Goal: Task Accomplishment & Management: Manage account settings

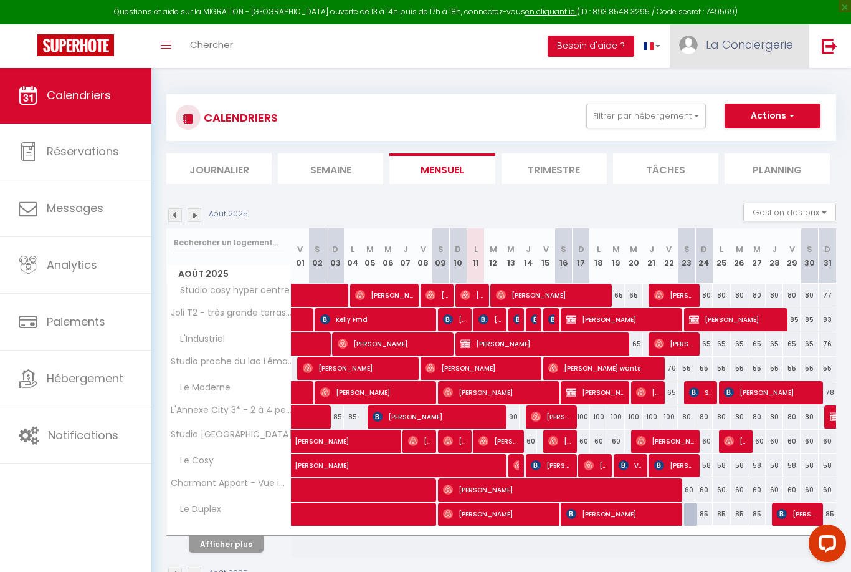
click at [760, 47] on span "La Conciergerie" at bounding box center [749, 45] width 87 height 16
click at [744, 108] on link "Équipe" at bounding box center [759, 108] width 92 height 21
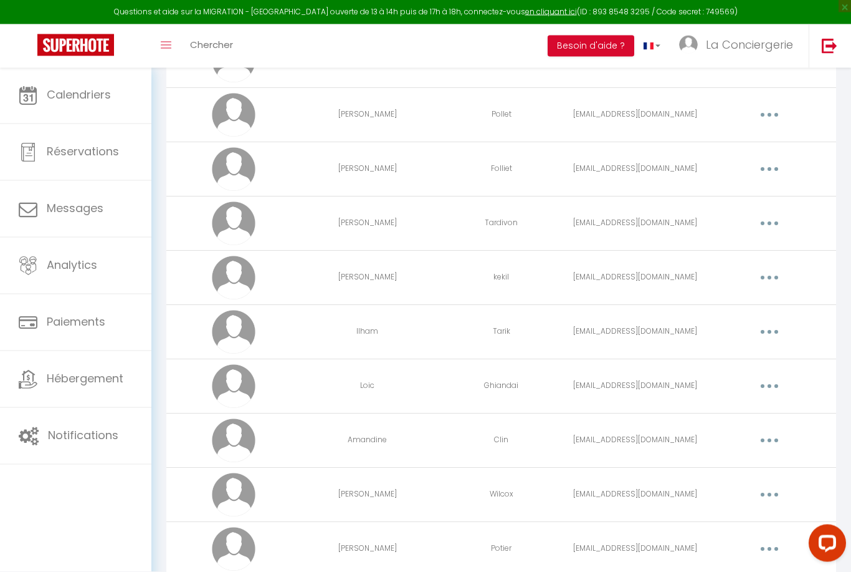
scroll to position [563, 0]
click at [764, 334] on button "button" at bounding box center [769, 331] width 35 height 20
click at [739, 361] on link "Editer" at bounding box center [737, 359] width 92 height 21
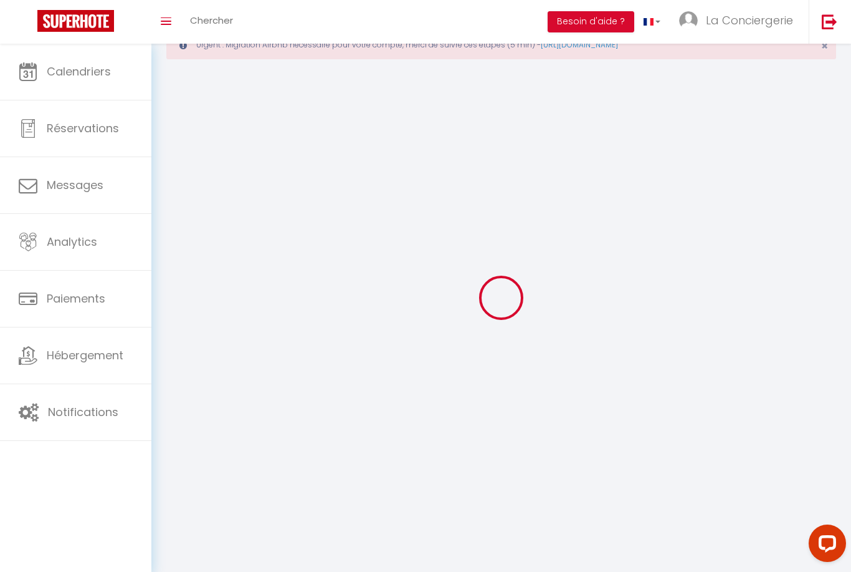
scroll to position [65, 0]
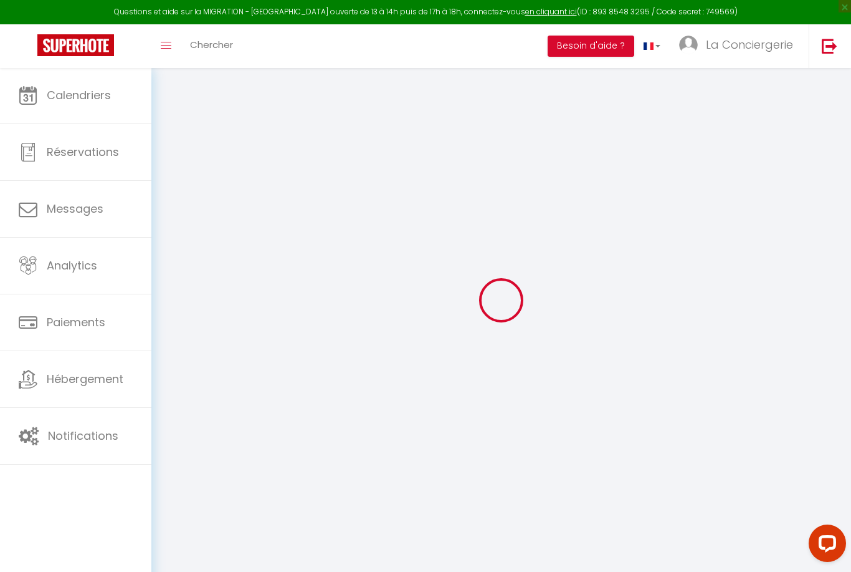
select select
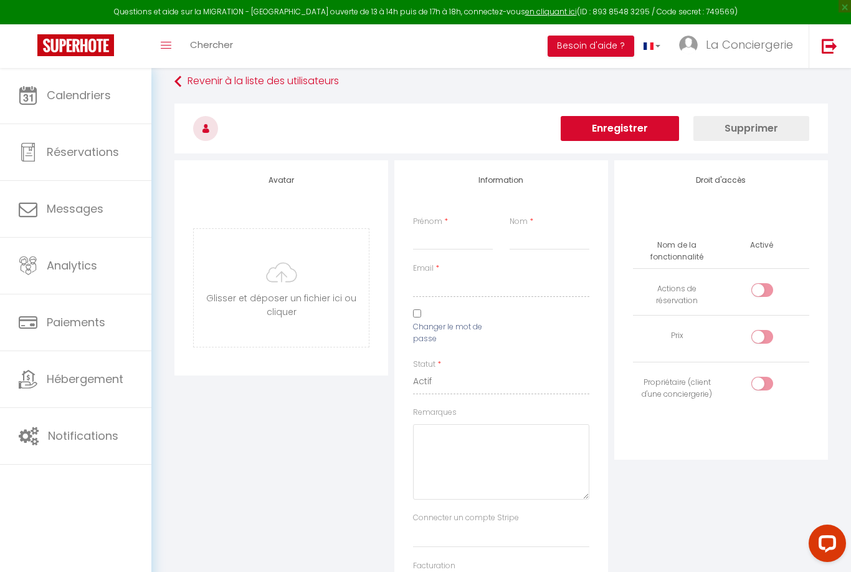
type input "Ilham"
type input "Tarik"
type input "[EMAIL_ADDRESS][DOMAIN_NAME]"
select select
type textarea "[URL][DOMAIN_NAME]"
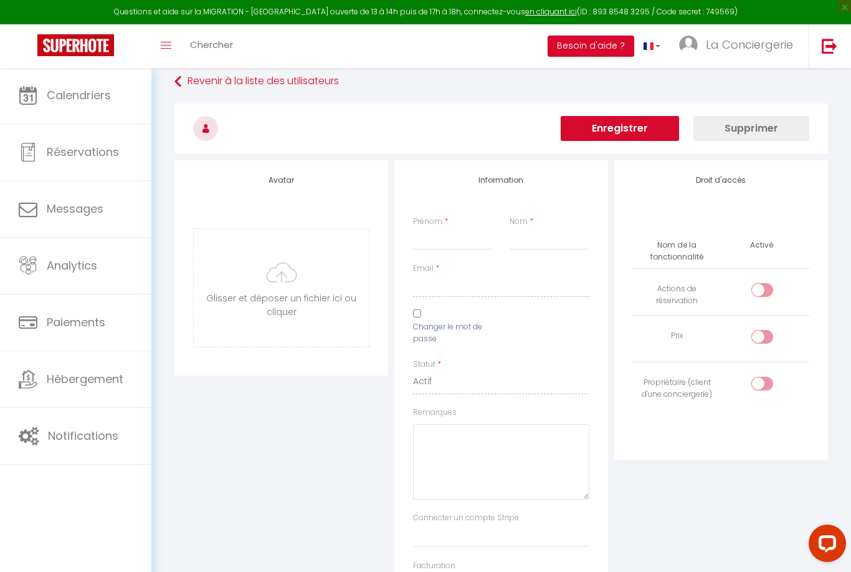
checkbox input "false"
checkbox input "true"
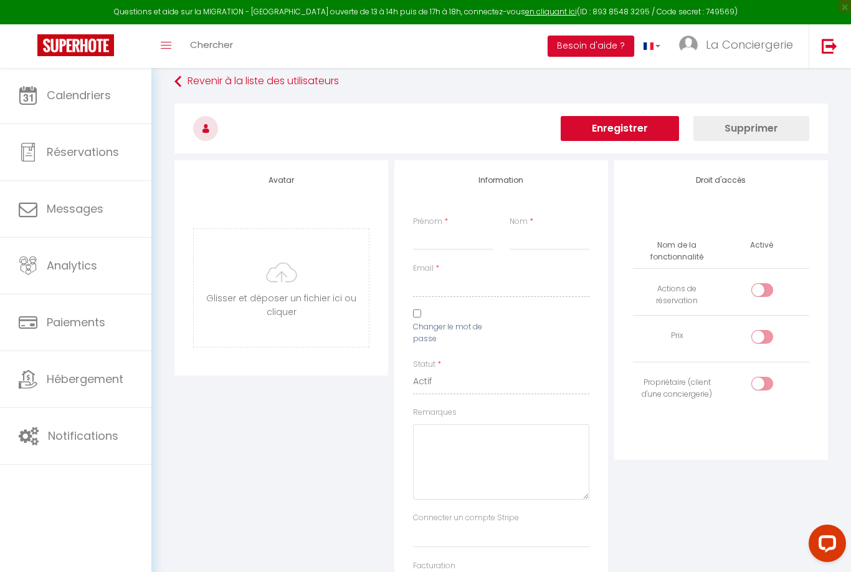
checkbox input "true"
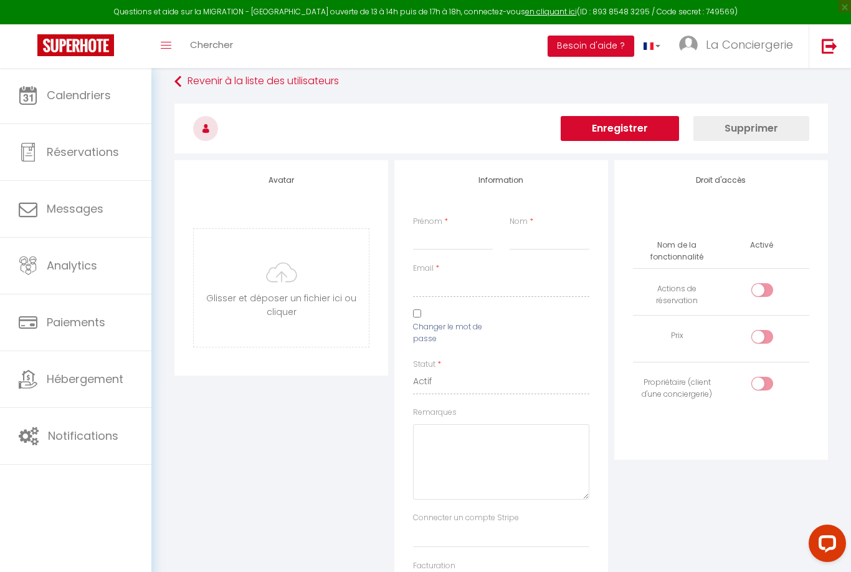
checkbox input "false"
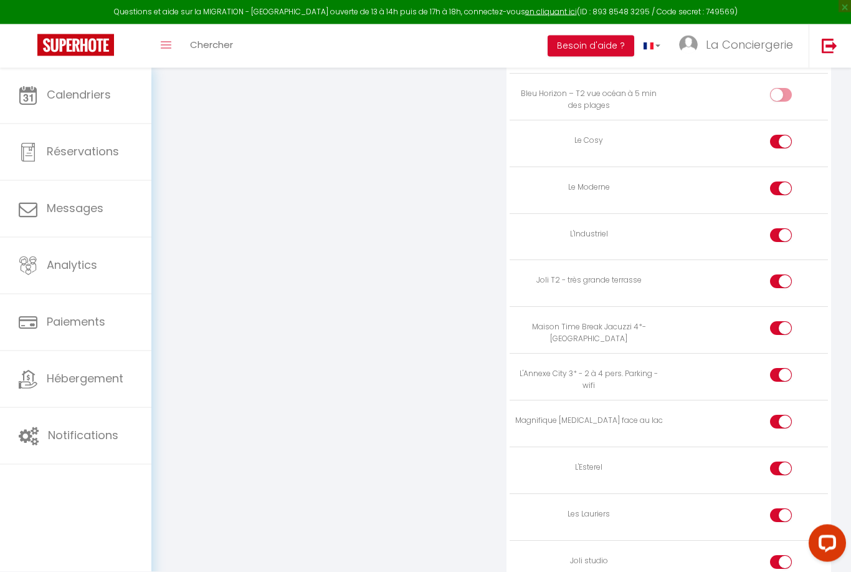
scroll to position [1404, 0]
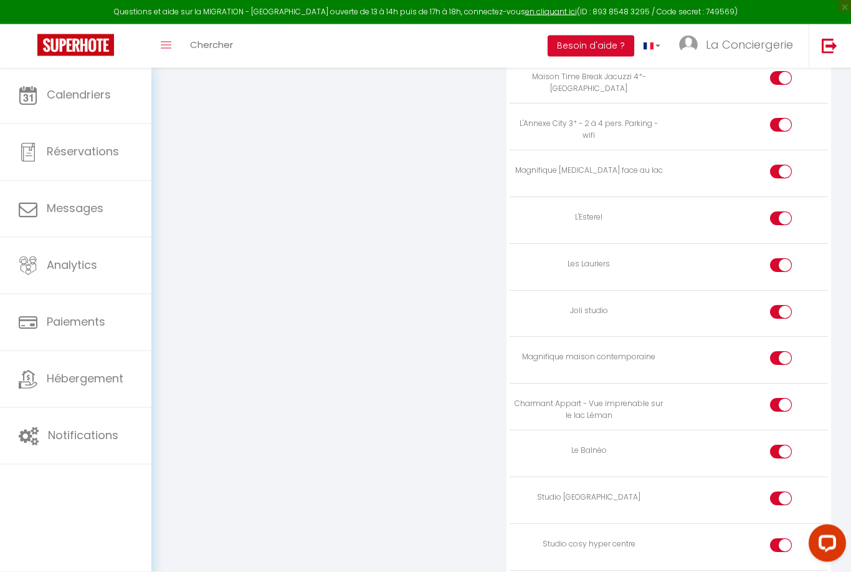
click at [782, 305] on input "checkbox" at bounding box center [792, 314] width 22 height 19
checkbox input "false"
click at [783, 351] on input "checkbox" at bounding box center [792, 360] width 22 height 19
checkbox input "false"
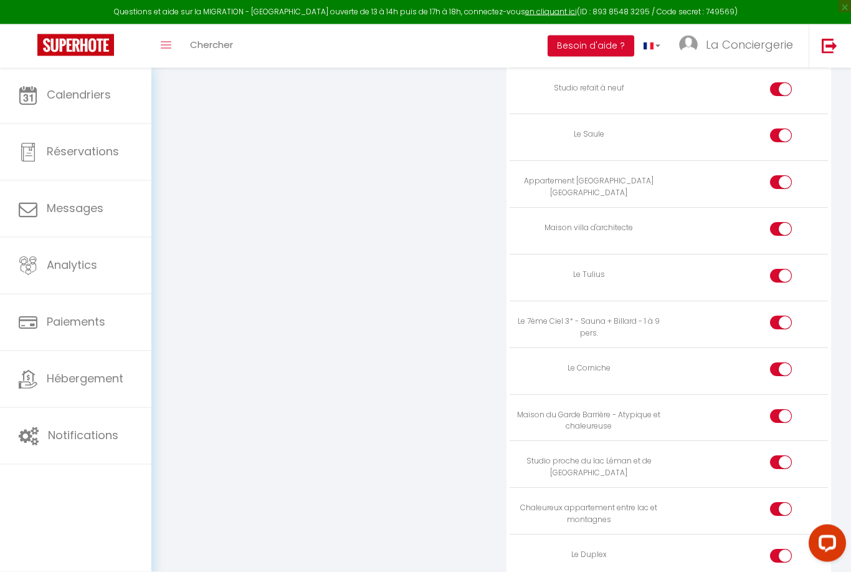
click at [787, 456] on input "checkbox" at bounding box center [792, 465] width 22 height 19
checkbox input "false"
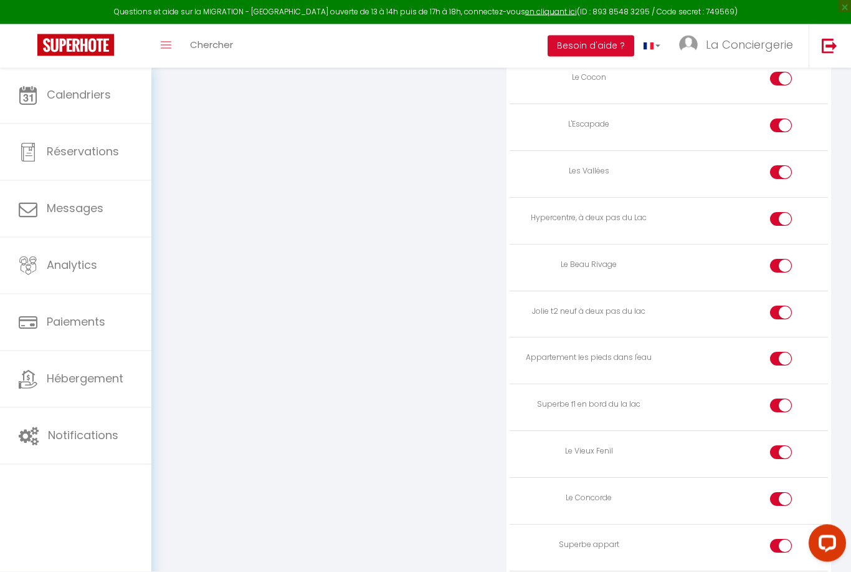
scroll to position [2820, 0]
click at [784, 444] on input "checkbox" at bounding box center [792, 453] width 22 height 19
checkbox input "false"
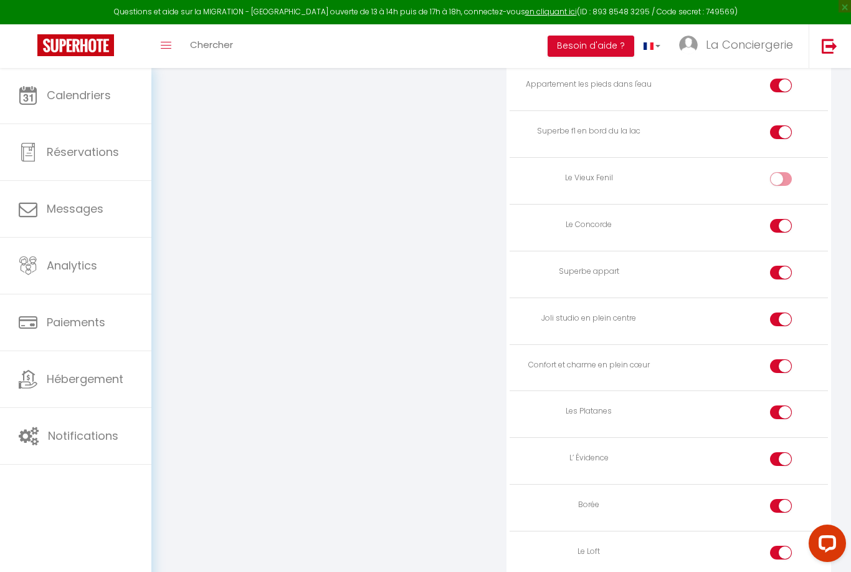
click at [785, 405] on input "checkbox" at bounding box center [792, 414] width 22 height 19
checkbox input "false"
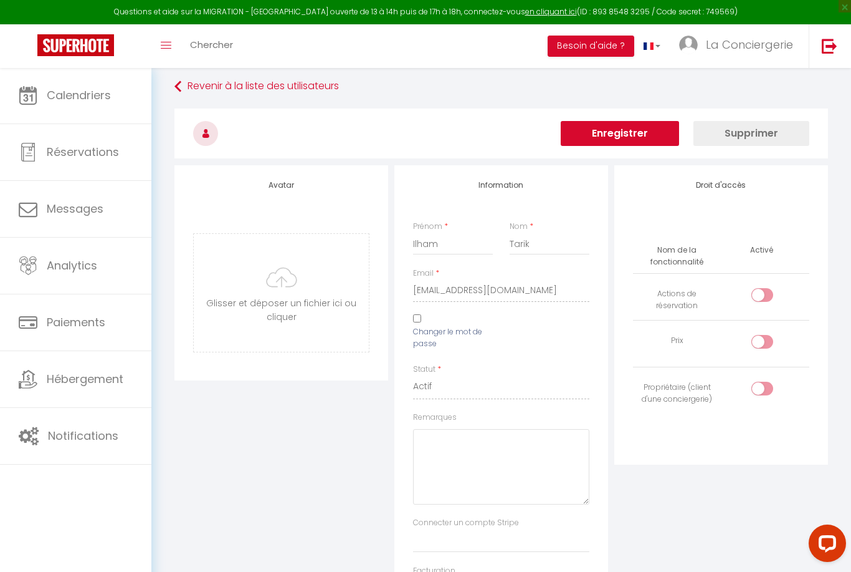
scroll to position [0, 0]
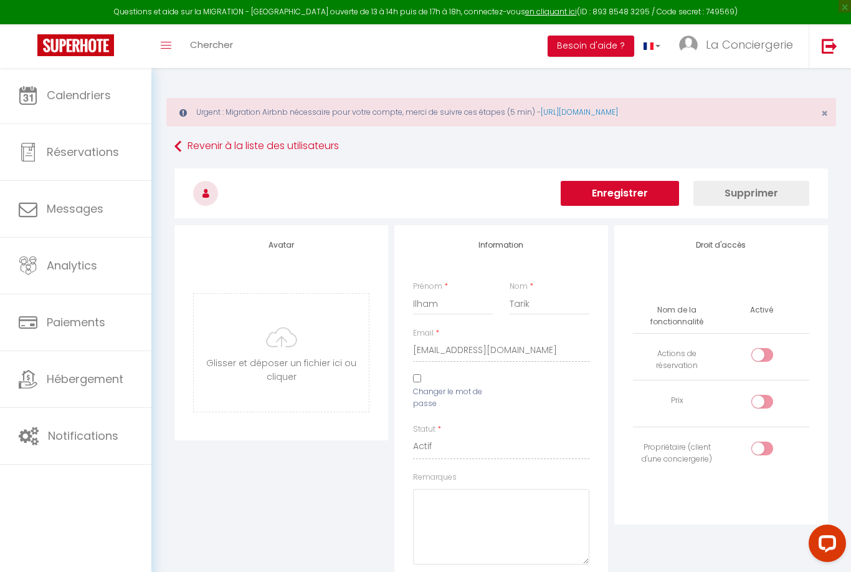
click at [634, 194] on button "Enregistrer" at bounding box center [620, 193] width 118 height 25
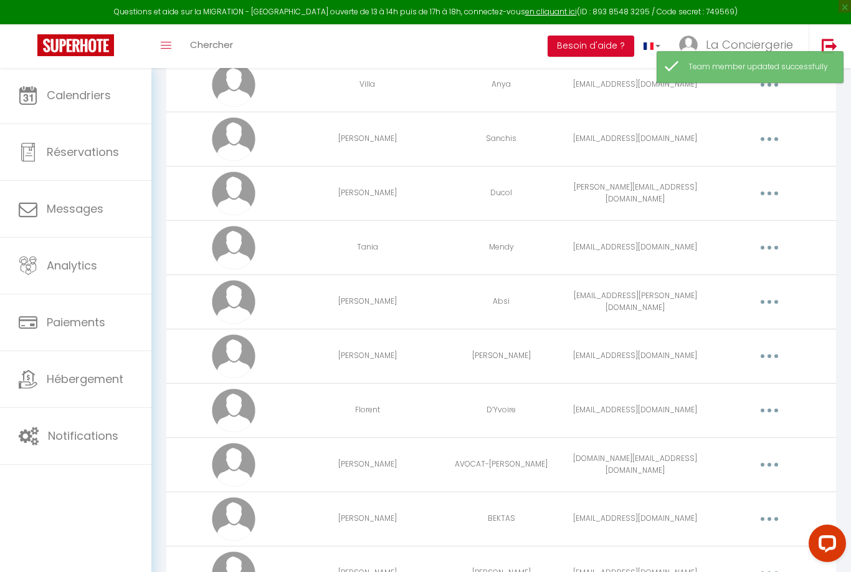
scroll to position [3277, 0]
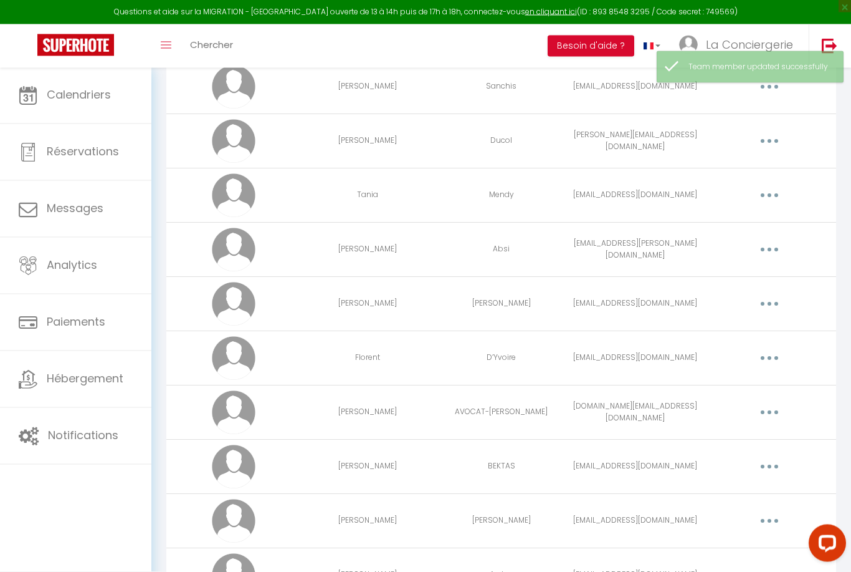
click at [772, 194] on button "button" at bounding box center [769, 196] width 35 height 20
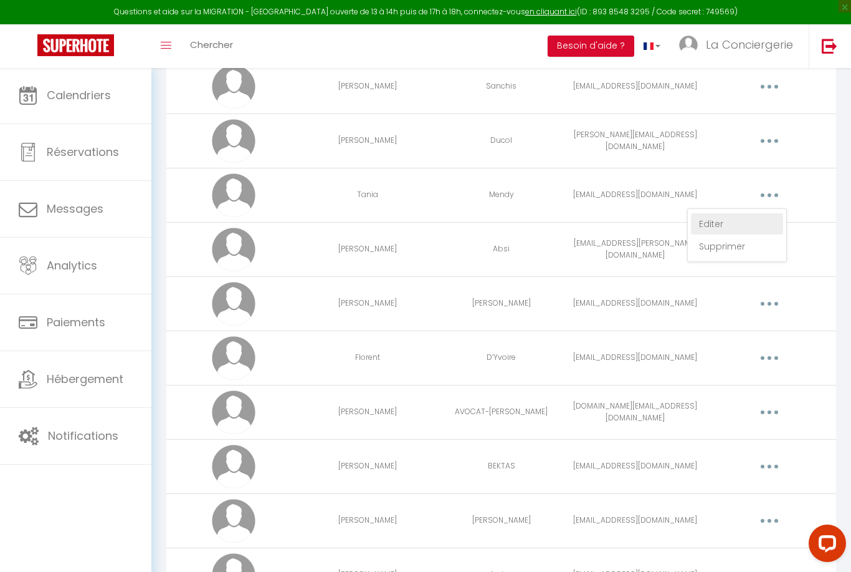
click at [739, 220] on link "Editer" at bounding box center [737, 223] width 92 height 21
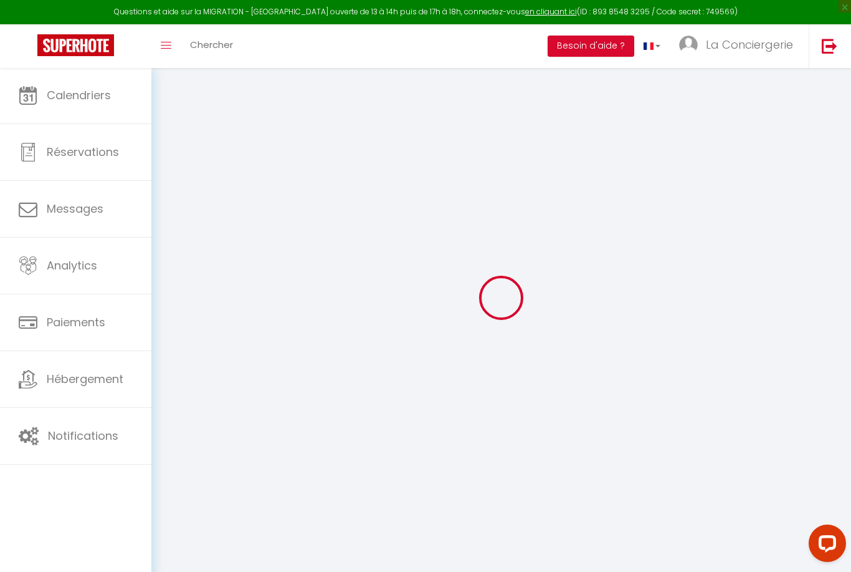
type input "Tania"
type input "Mendy"
type input "[EMAIL_ADDRESS][DOMAIN_NAME]"
type textarea "[URL][DOMAIN_NAME]"
checkbox input "true"
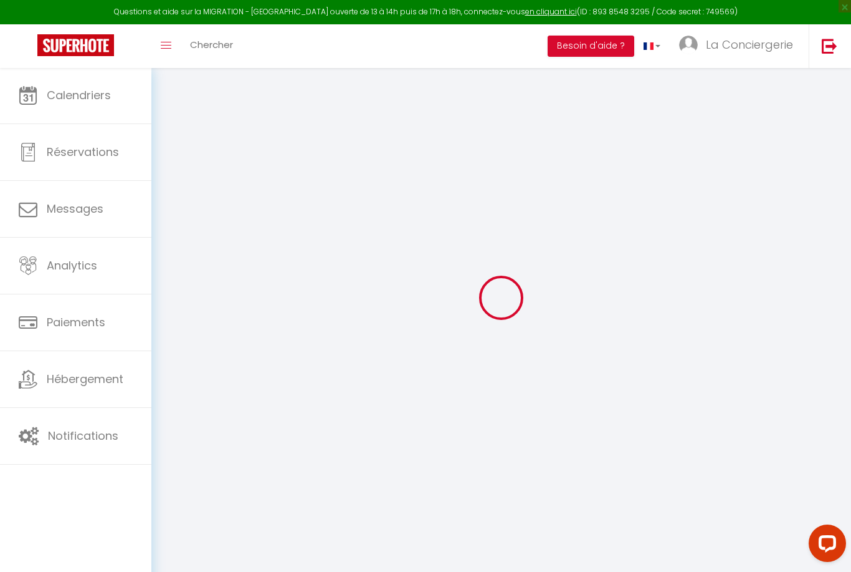
checkbox input "true"
checkbox input "false"
checkbox input "true"
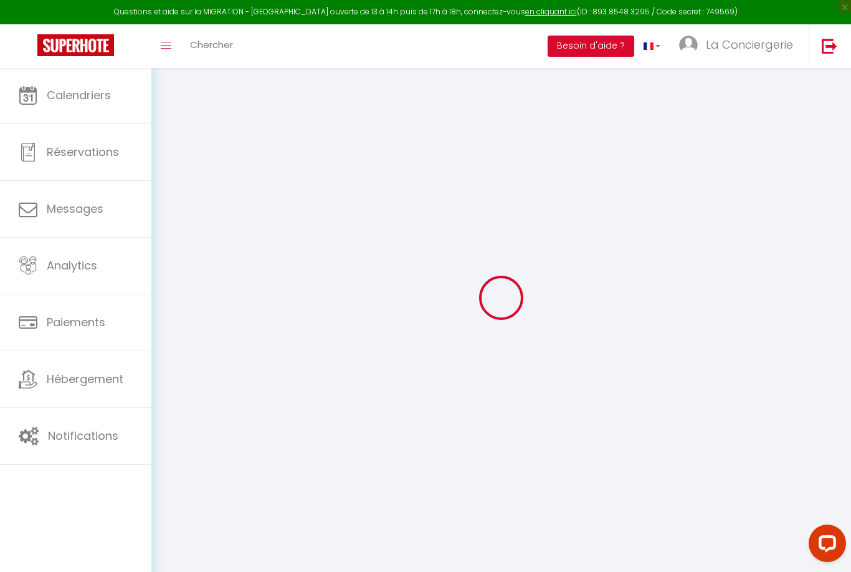
checkbox input "true"
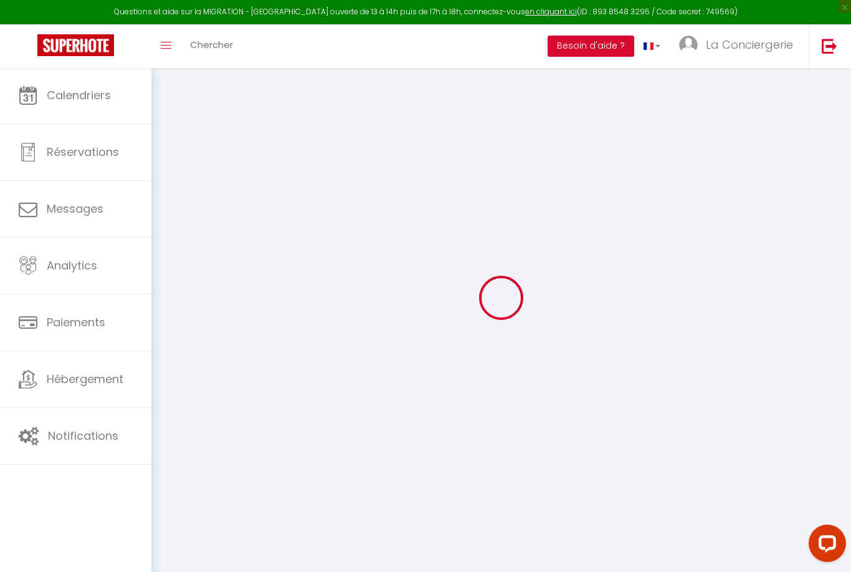
checkbox input "true"
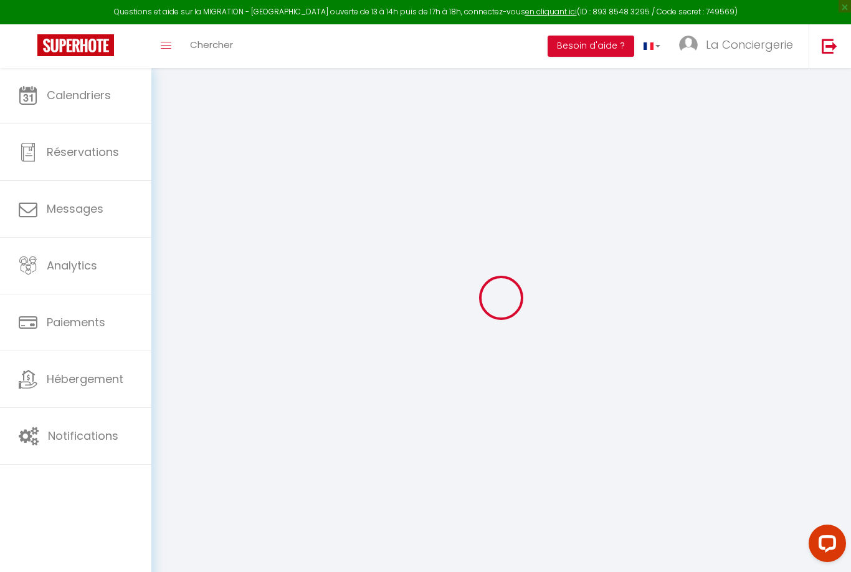
checkbox input "true"
select select
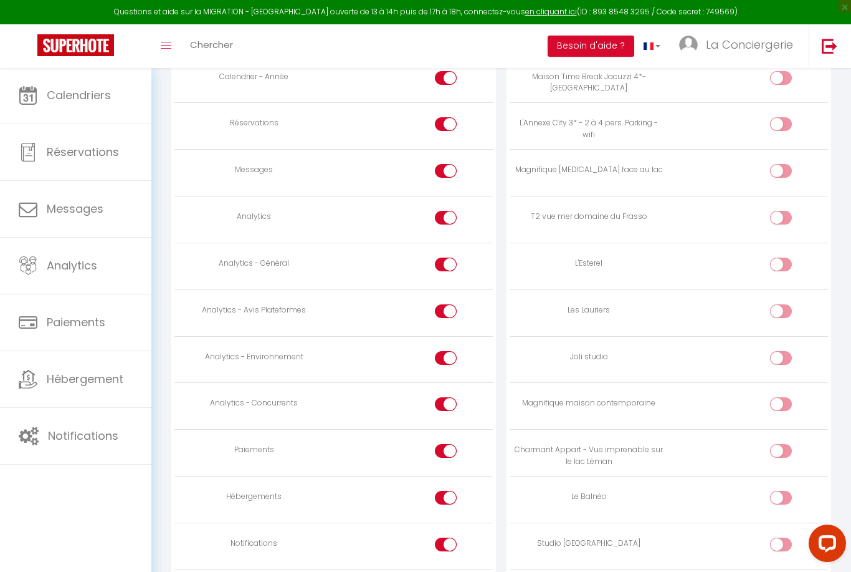
scroll to position [1020, 0]
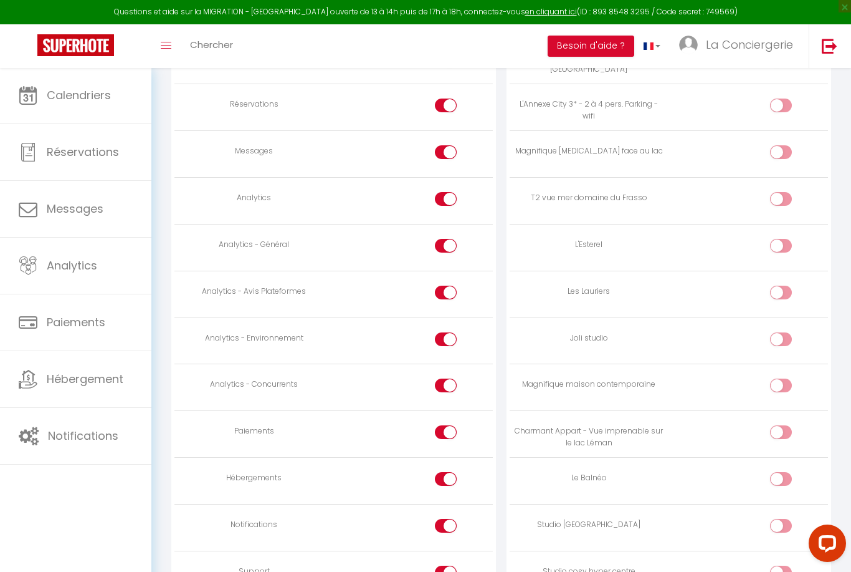
click at [784, 378] on input "checkbox" at bounding box center [792, 387] width 22 height 19
checkbox input "true"
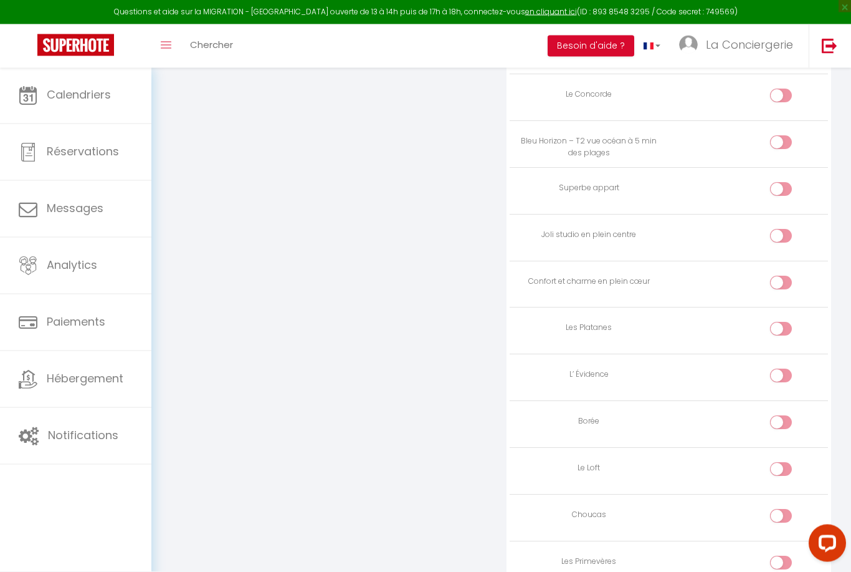
scroll to position [3210, 0]
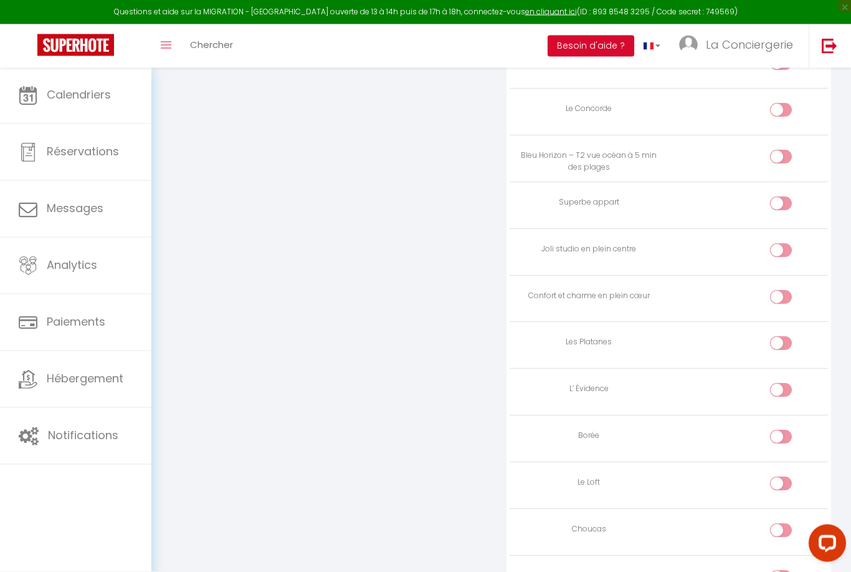
click at [784, 337] on input "checkbox" at bounding box center [792, 346] width 22 height 19
checkbox input "true"
click at [784, 244] on input "checkbox" at bounding box center [792, 253] width 22 height 19
checkbox input "true"
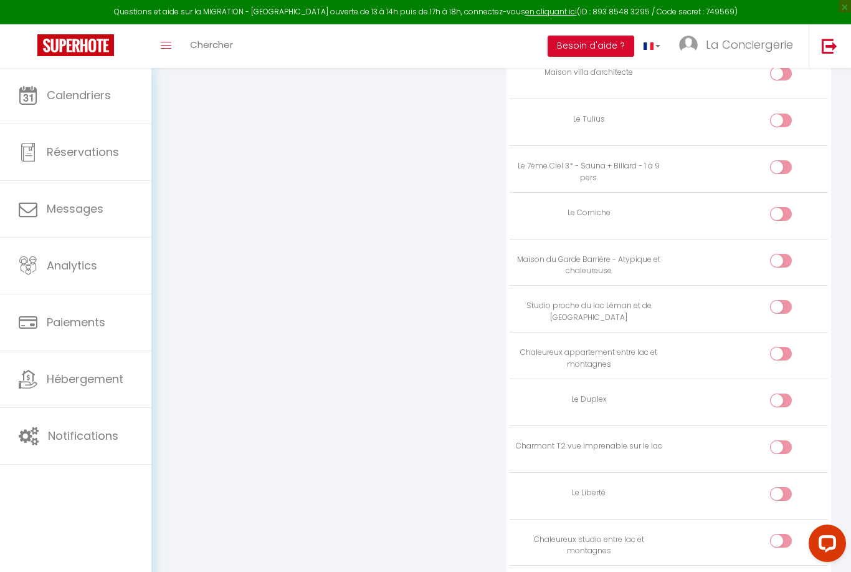
scroll to position [1698, 0]
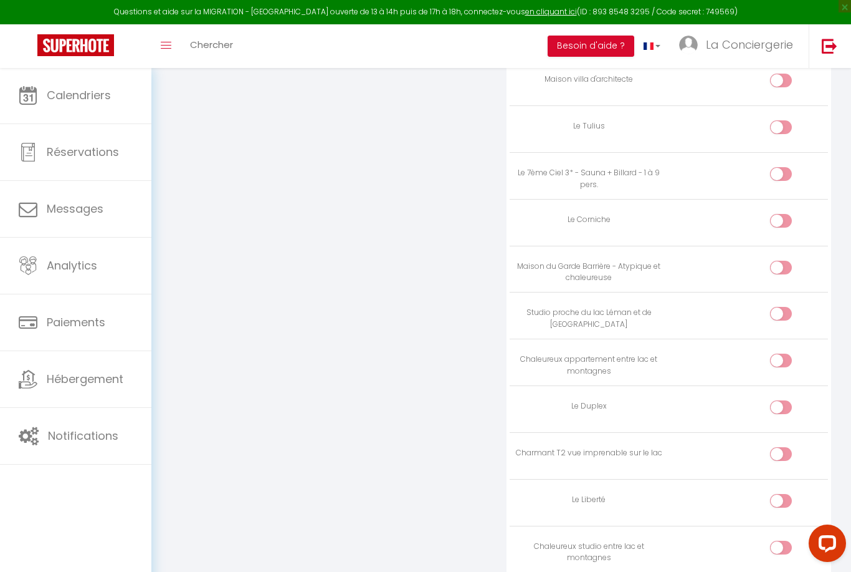
click at [785, 307] on input "checkbox" at bounding box center [792, 316] width 22 height 19
checkbox input "true"
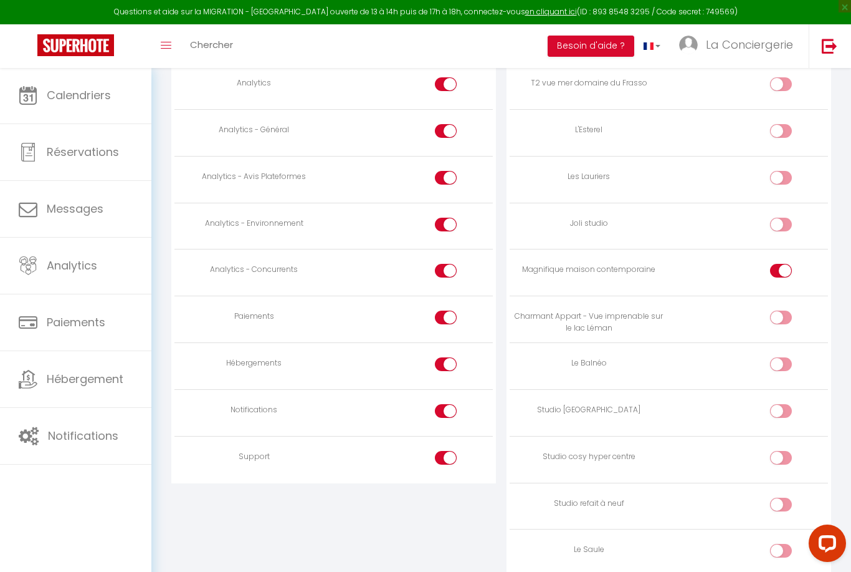
click at [782, 219] on input "checkbox" at bounding box center [792, 227] width 22 height 19
checkbox input "true"
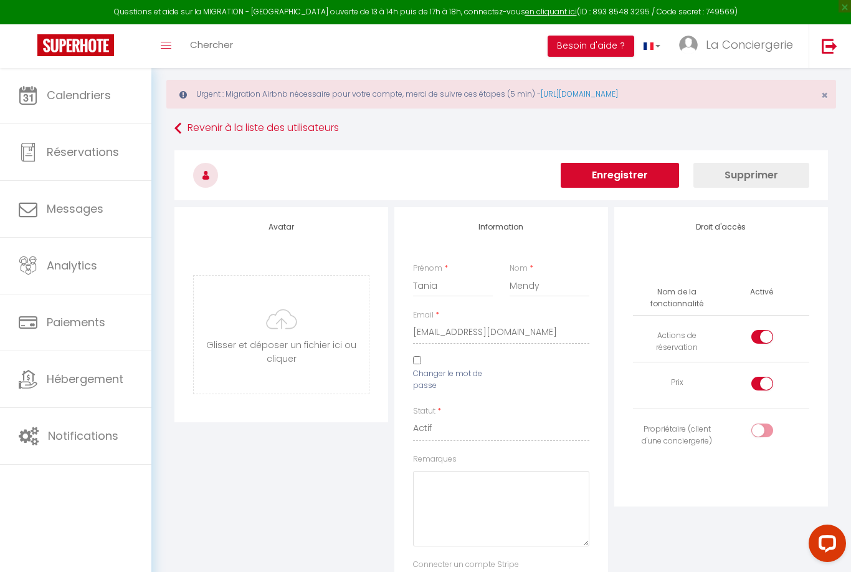
scroll to position [0, 0]
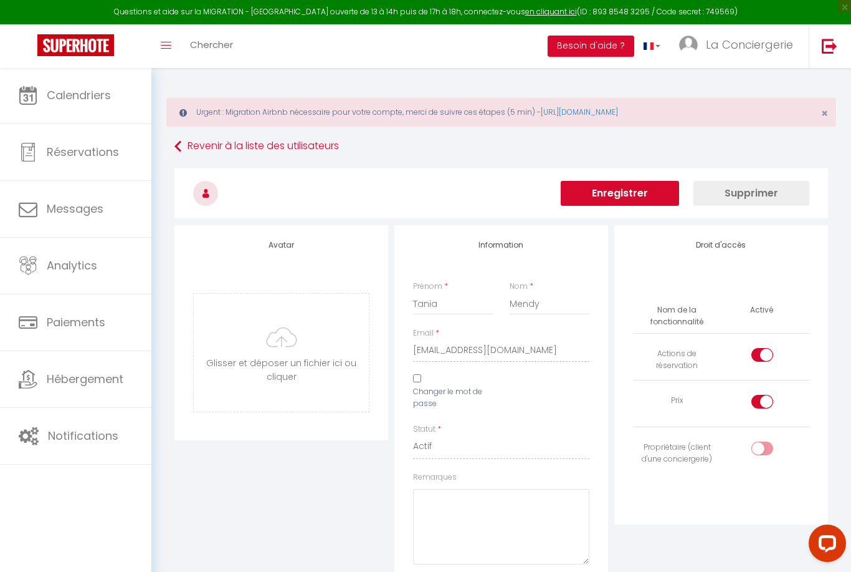
click at [654, 190] on button "Enregistrer" at bounding box center [620, 193] width 118 height 25
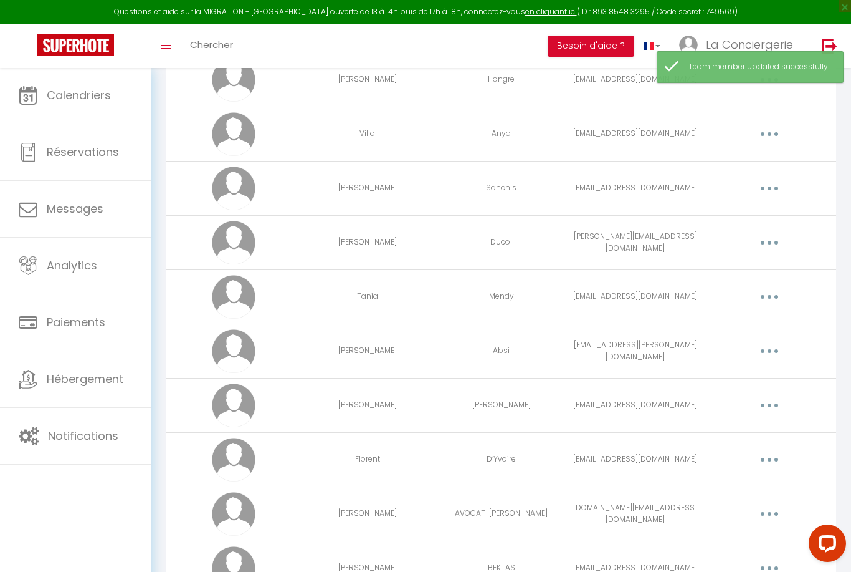
scroll to position [3277, 0]
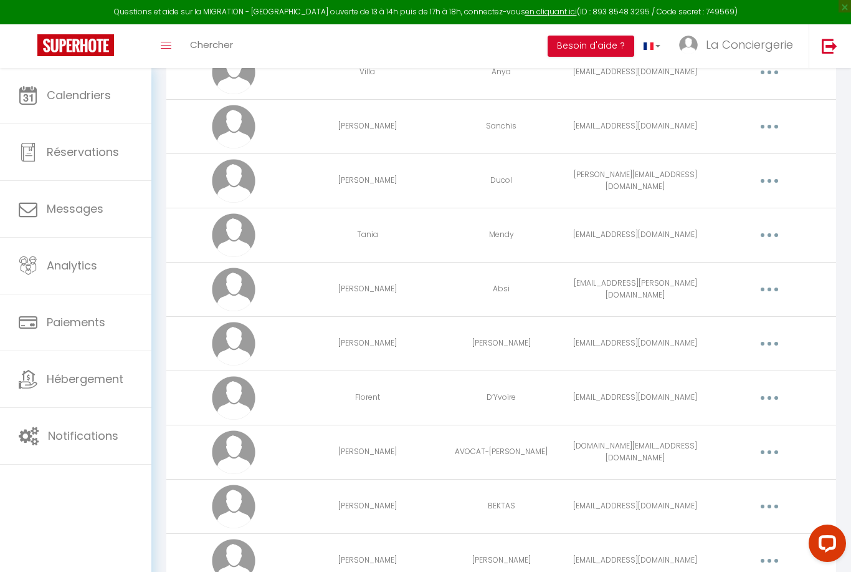
click at [771, 231] on button "button" at bounding box center [769, 235] width 35 height 20
click at [747, 256] on link "Editer" at bounding box center [737, 263] width 92 height 21
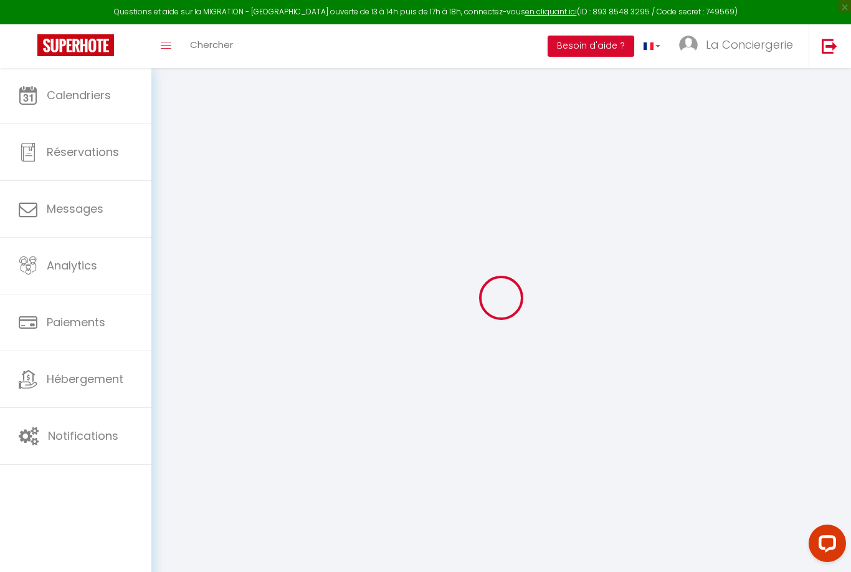
type input "Tania"
type input "Mendy"
type input "[EMAIL_ADDRESS][DOMAIN_NAME]"
type textarea "[URL][DOMAIN_NAME]"
checkbox input "true"
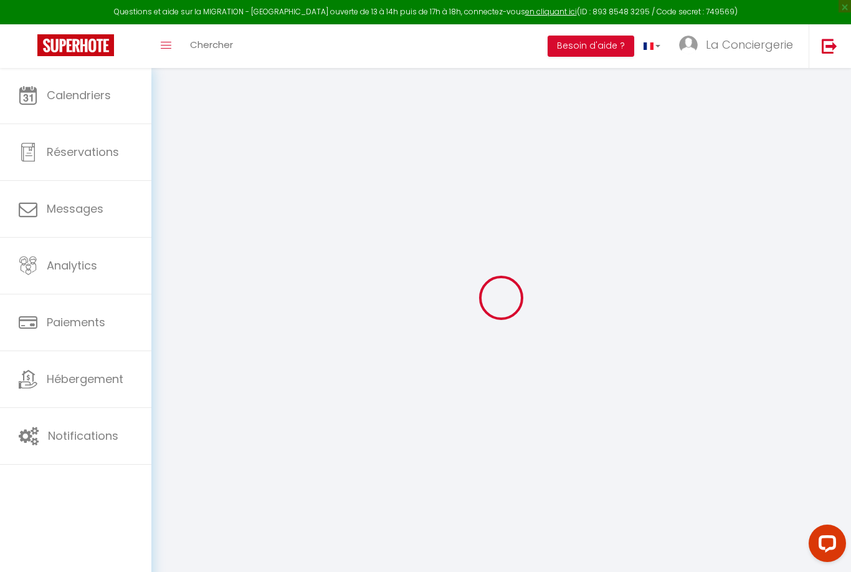
checkbox input "true"
checkbox input "false"
checkbox input "true"
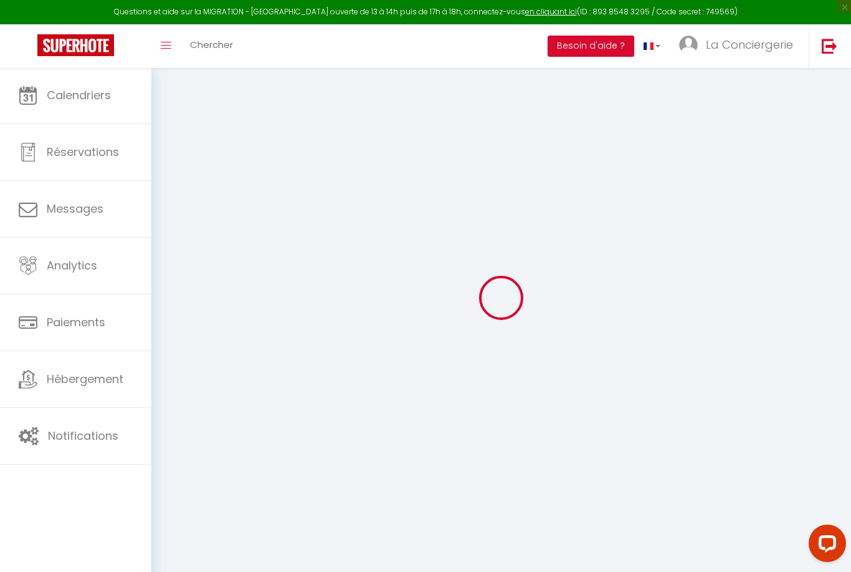
checkbox input "true"
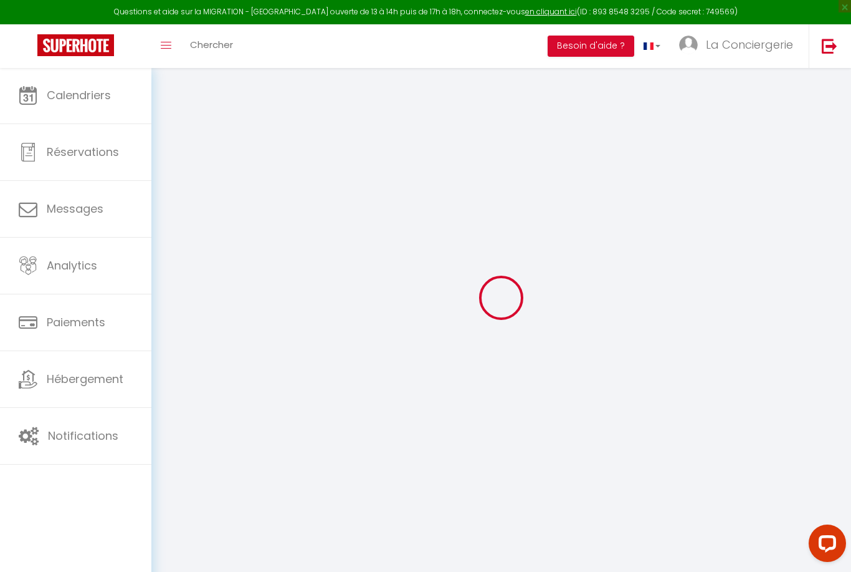
checkbox input "true"
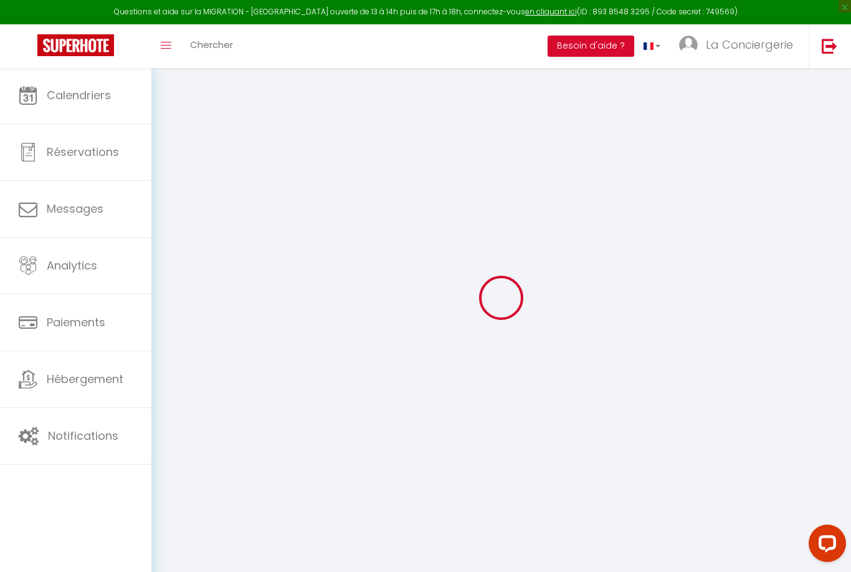
checkbox input "true"
select select
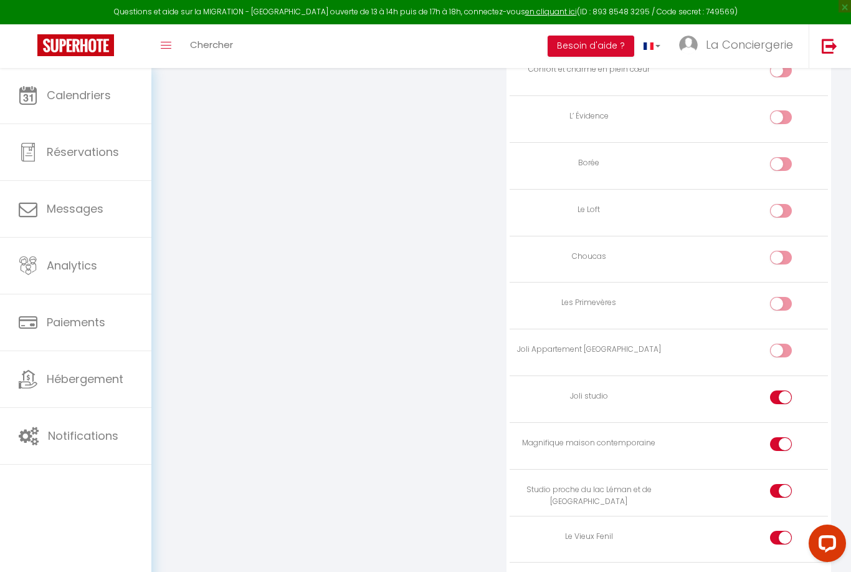
scroll to position [3210, 0]
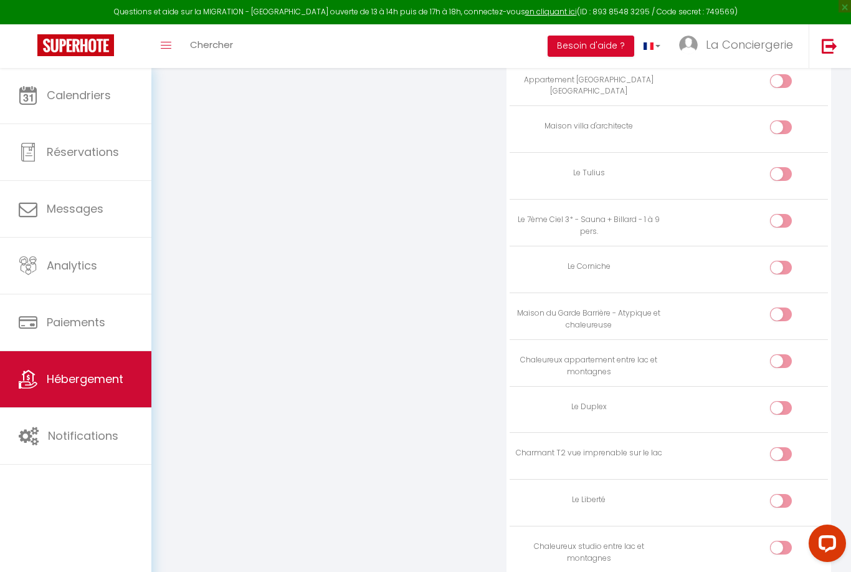
click at [66, 373] on span "Hébergement" at bounding box center [85, 379] width 77 height 16
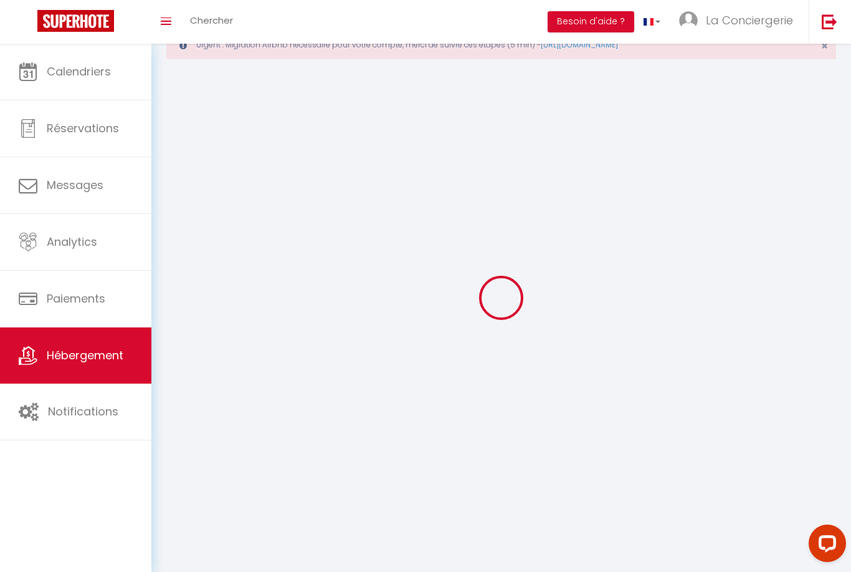
scroll to position [40, 0]
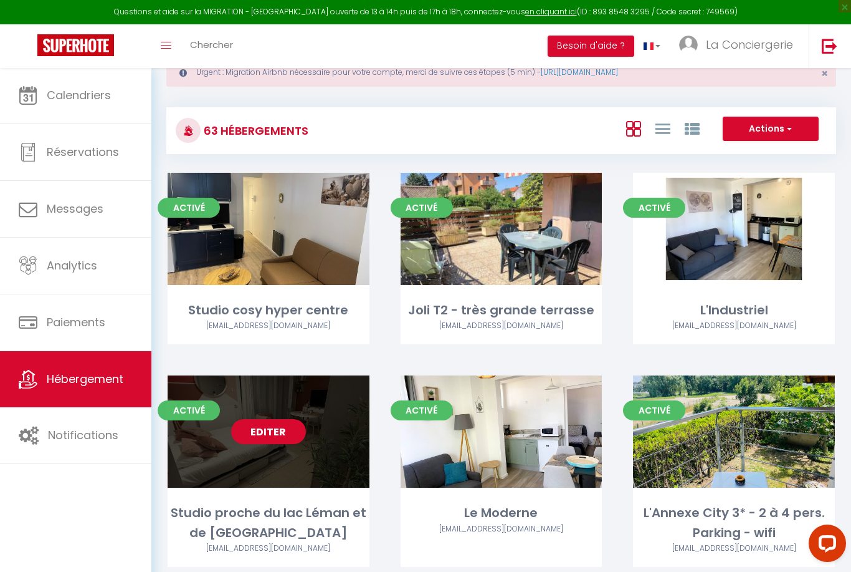
click at [256, 423] on link "Editer" at bounding box center [268, 431] width 75 height 25
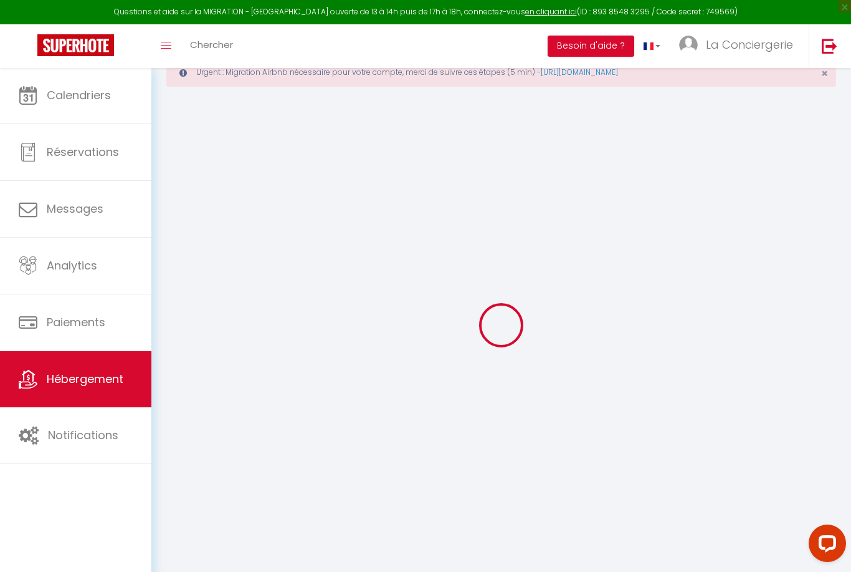
type input "Studio proche du lac Léman et de [GEOGRAPHIC_DATA]"
type input "[PERSON_NAME]"
type input "Glandy"
type input "[STREET_ADDRESS]"
type input "74140"
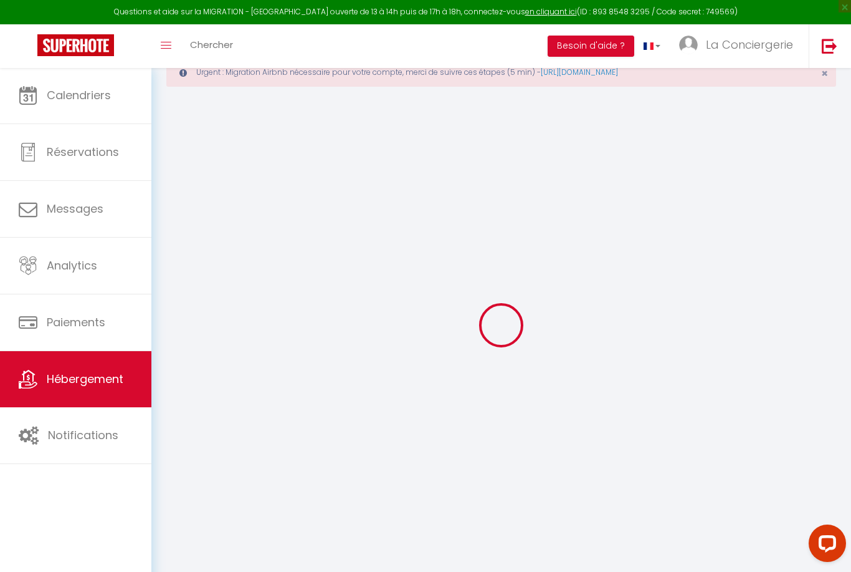
type input "Douvaine"
select select "2"
select select "1"
select select "0"
type input "55"
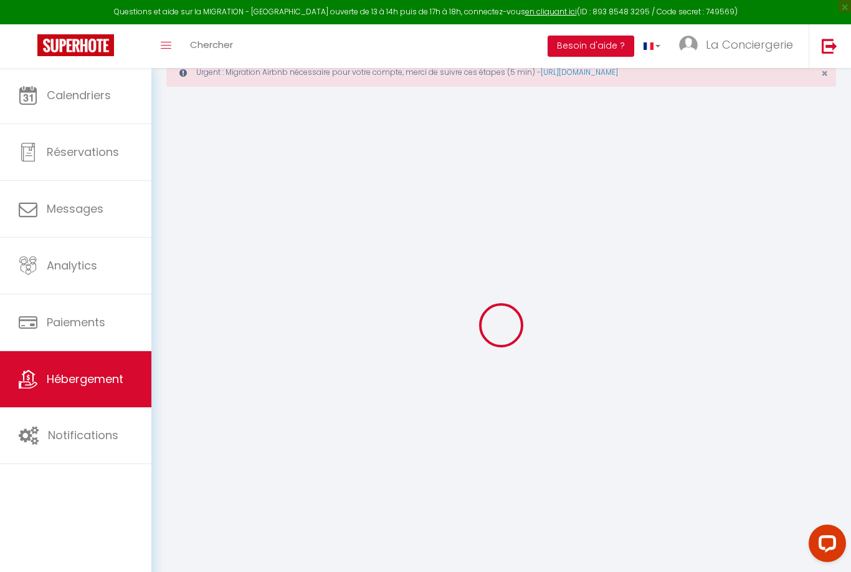
type input "5"
type input "40"
type input "0.50"
type input "300"
select select
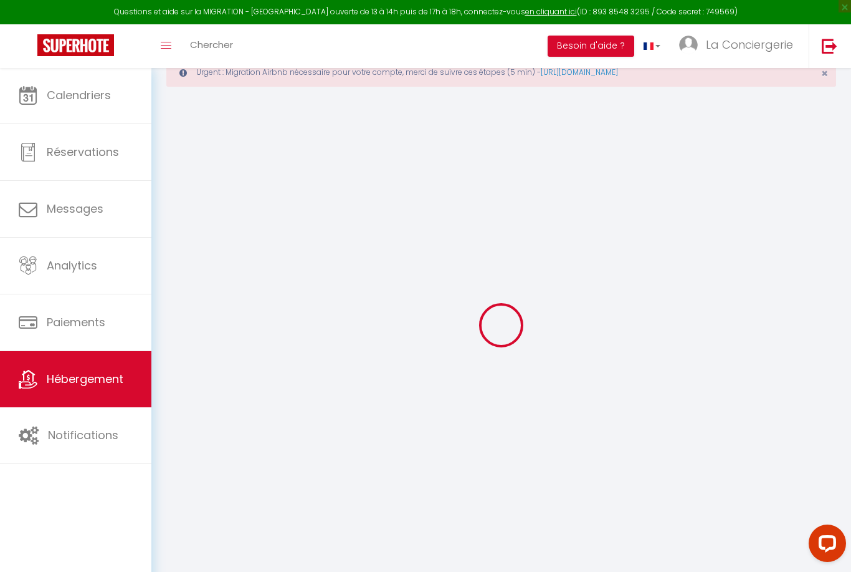
select select
type input "[STREET_ADDRESS]"
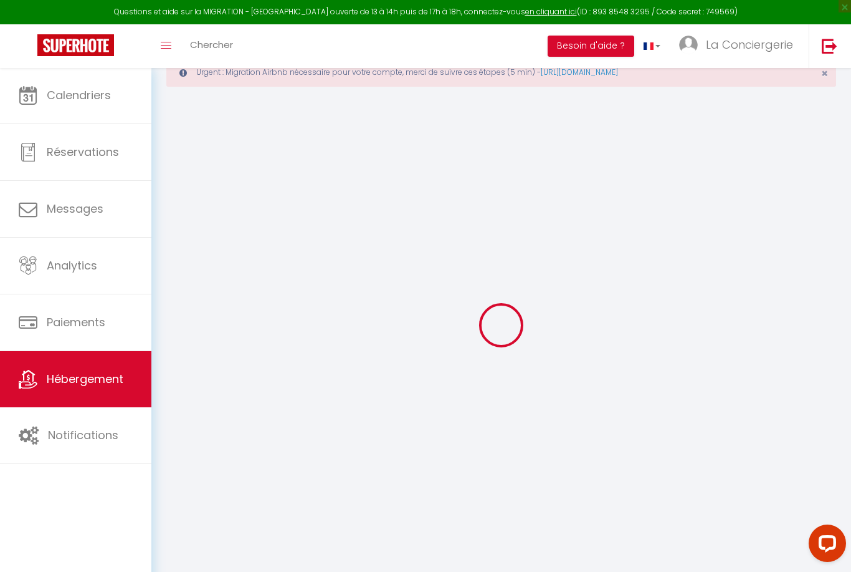
type input "74140"
type input "Douvaine"
type input "[EMAIL_ADDRESS][DOMAIN_NAME]"
select select "10815"
checkbox input "false"
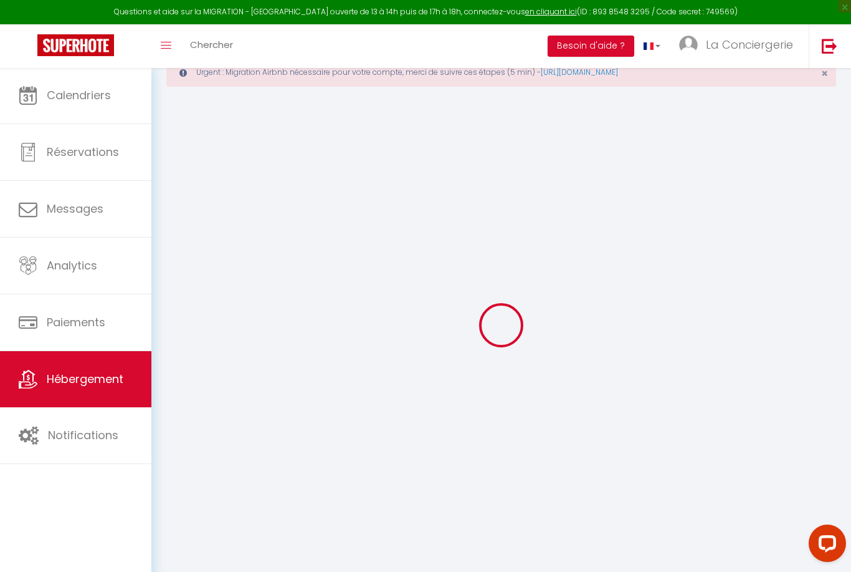
checkbox input "false"
type input "0"
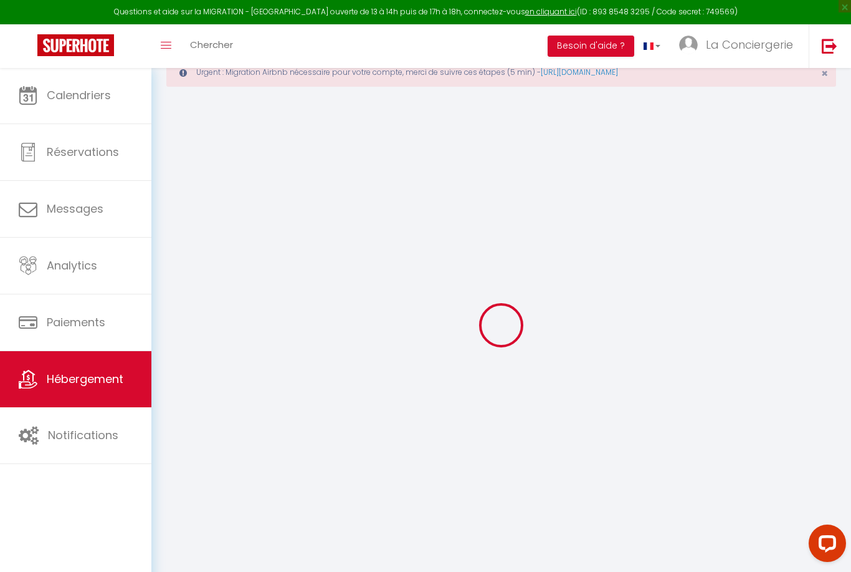
type input "0"
select select
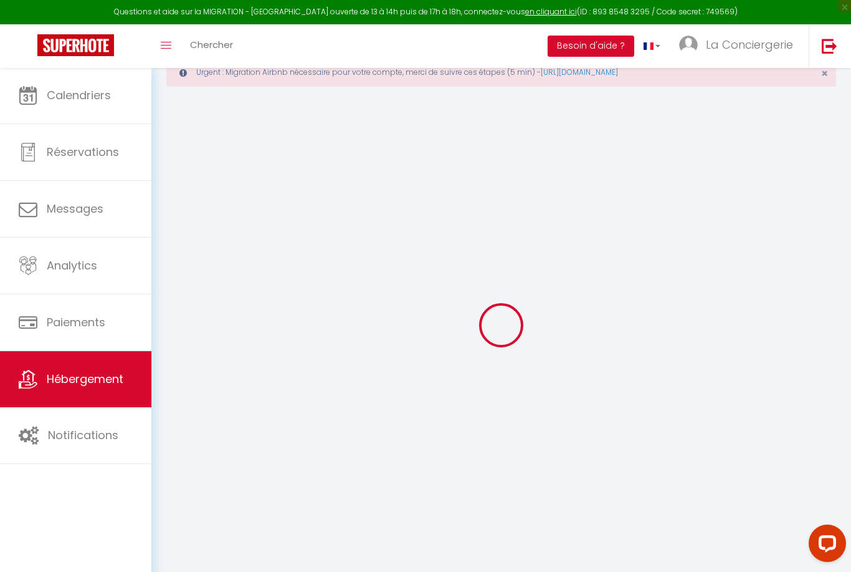
select select
checkbox input "false"
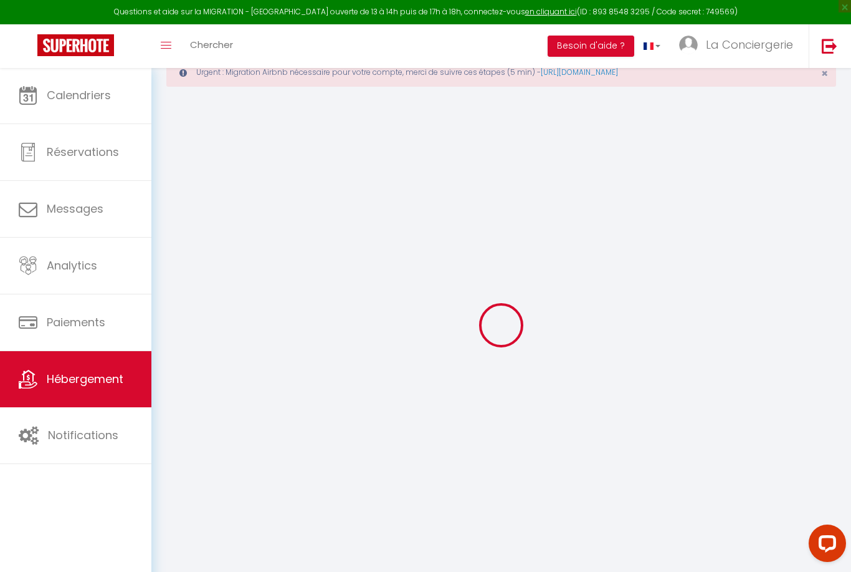
checkbox input "false"
select select
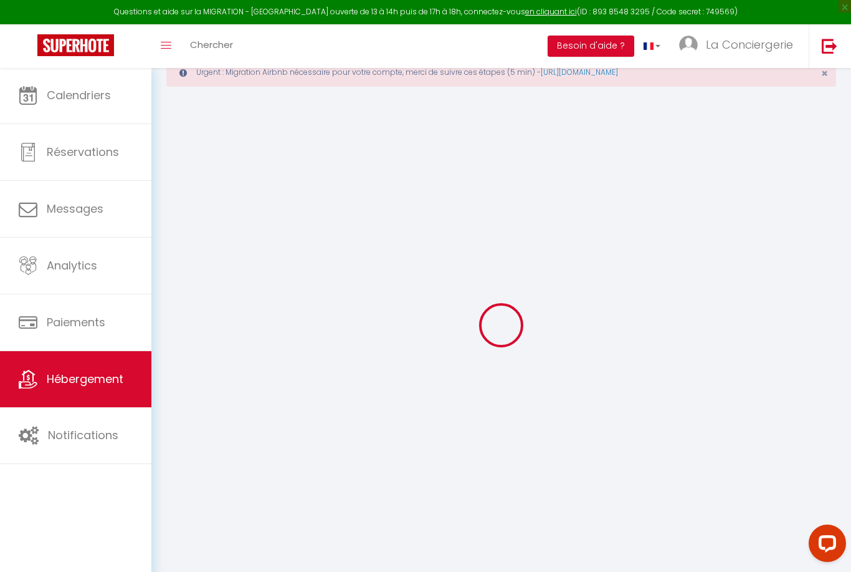
select select
checkbox input "false"
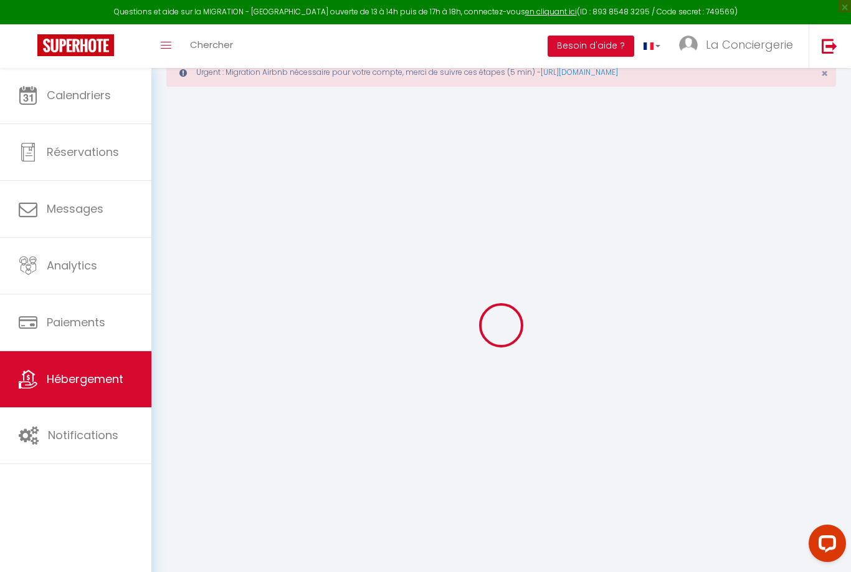
select select "27346"
checkbox input "false"
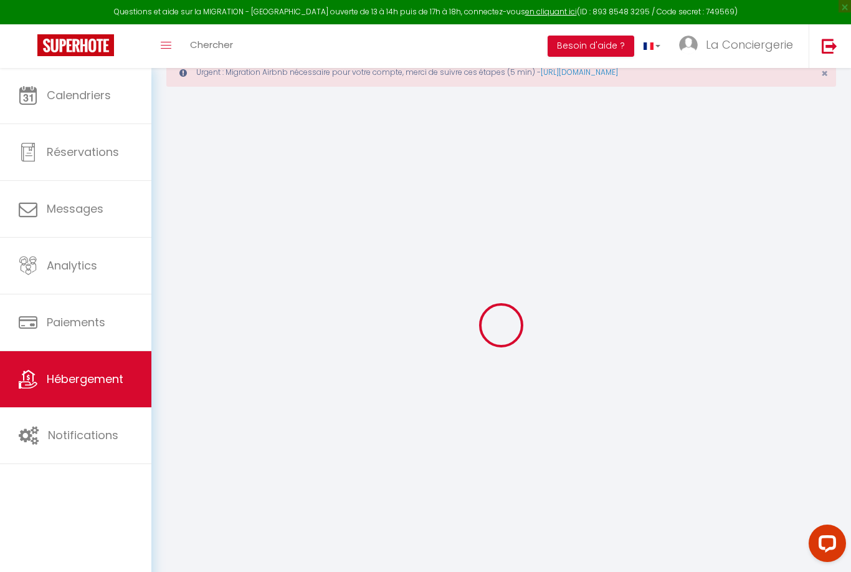
checkbox input "false"
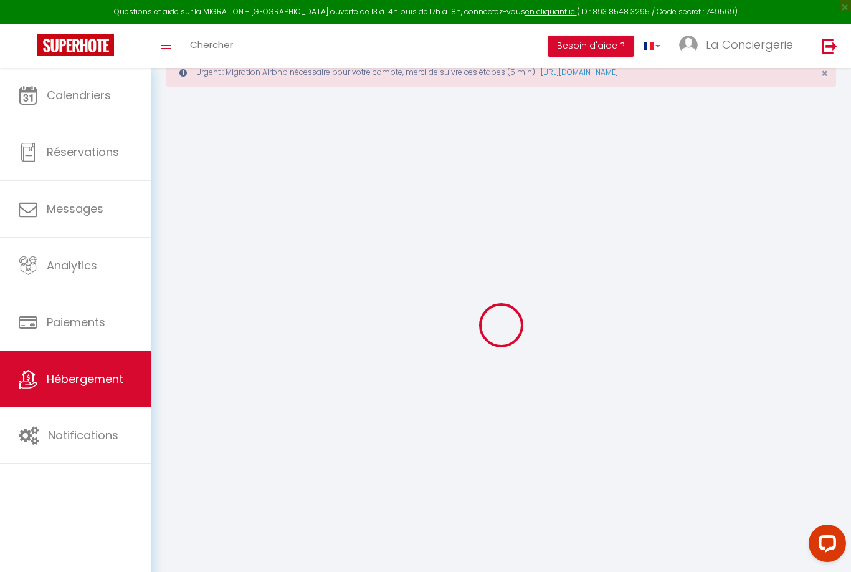
select select "16:00"
select select "21:00"
select select "10:00"
select select "30"
select select "120"
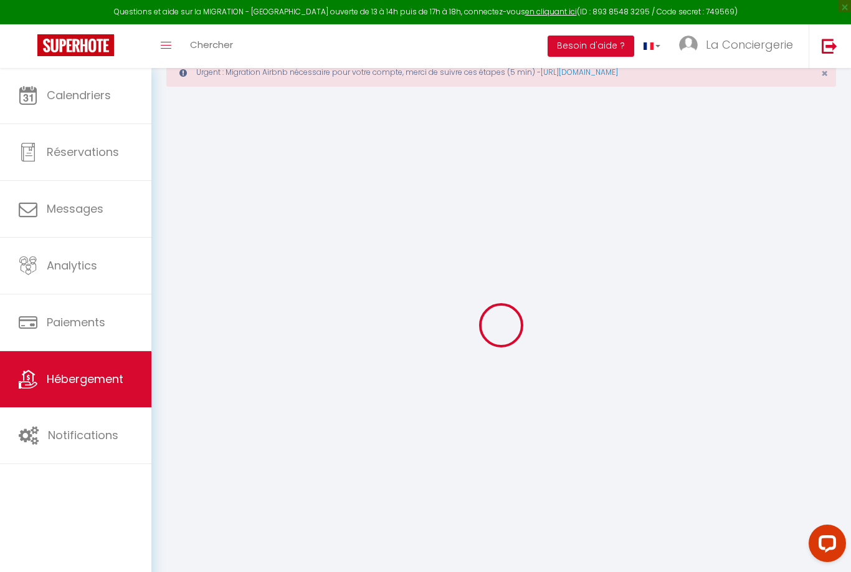
checkbox input "false"
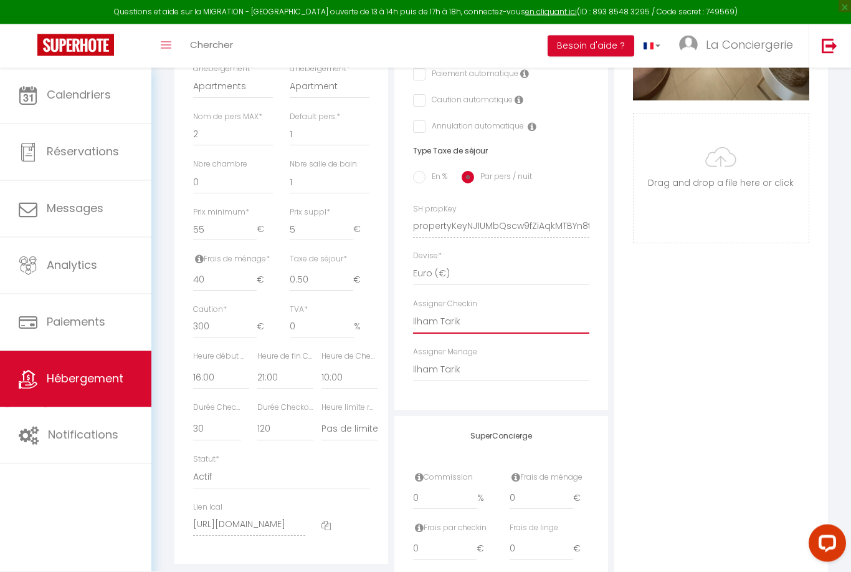
click at [488, 317] on select "- [PERSON_NAME] [PERSON_NAME] [PERSON_NAME] [PERSON_NAME] Yurder Okutan [PERSON…" at bounding box center [501, 322] width 176 height 24
select select "45777"
checkbox input "false"
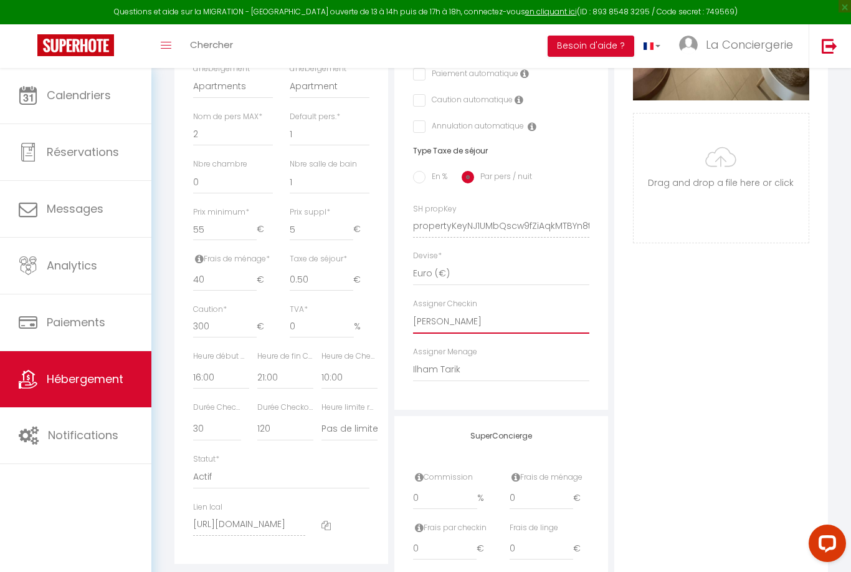
checkbox input "false"
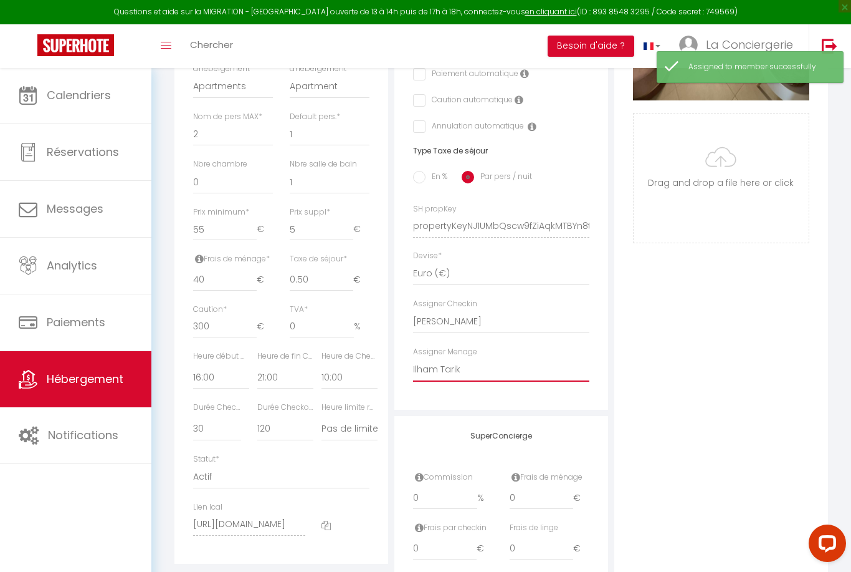
click at [465, 368] on select "- [PERSON_NAME] [PERSON_NAME] [PERSON_NAME] [PERSON_NAME] Yurder Okutan [PERSON…" at bounding box center [501, 370] width 176 height 24
select select "45777"
checkbox input "false"
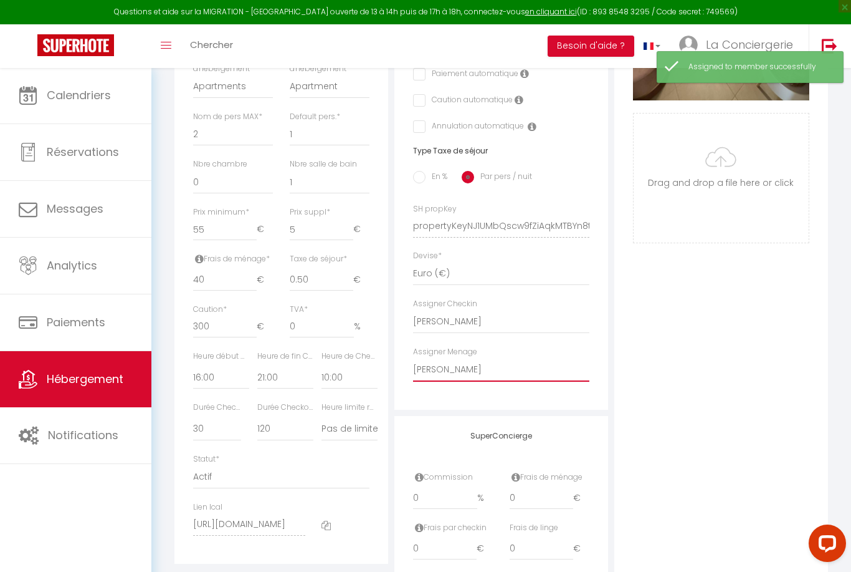
checkbox input "false"
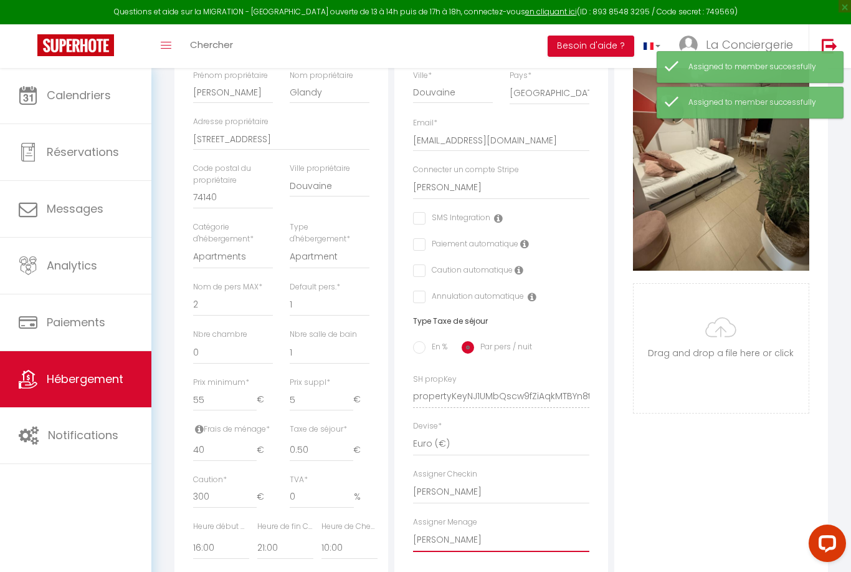
scroll to position [0, 0]
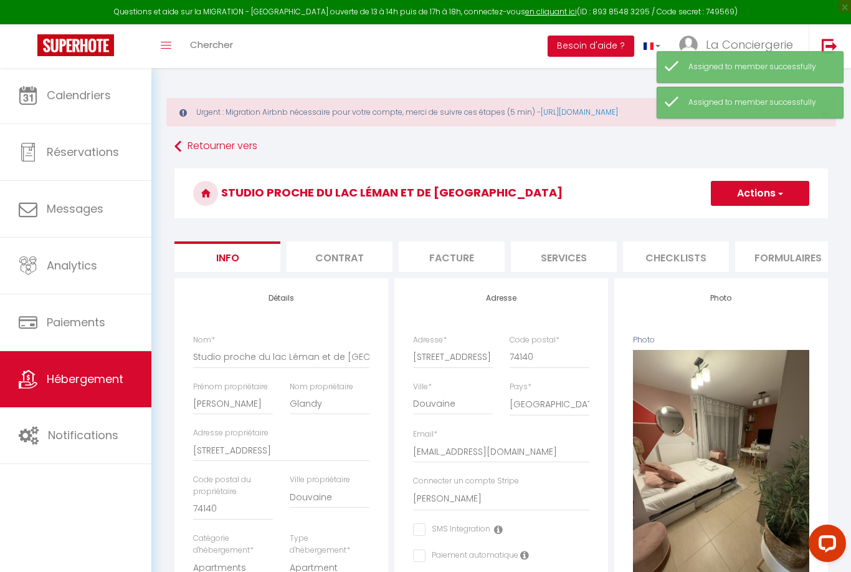
click at [762, 193] on button "Actions" at bounding box center [760, 193] width 98 height 25
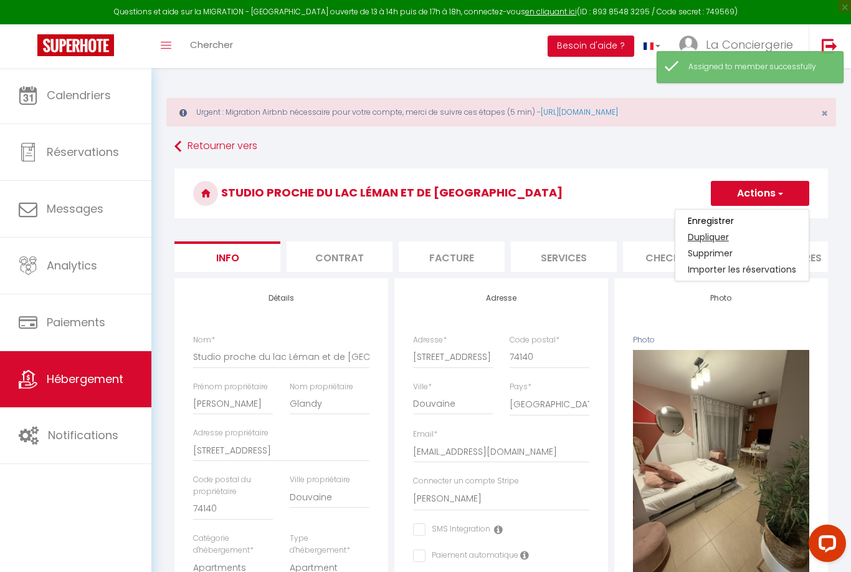
click at [709, 229] on link "Dupliquer" at bounding box center [742, 237] width 133 height 16
select select
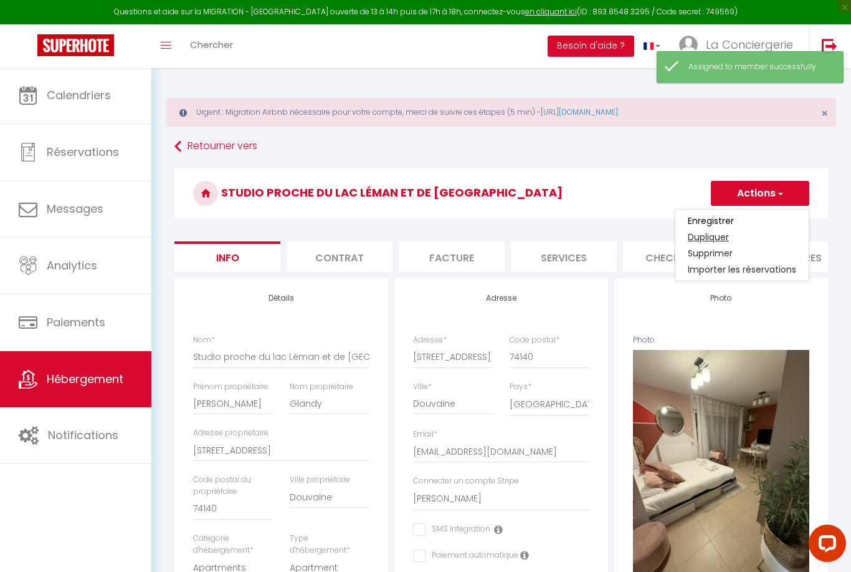
select select
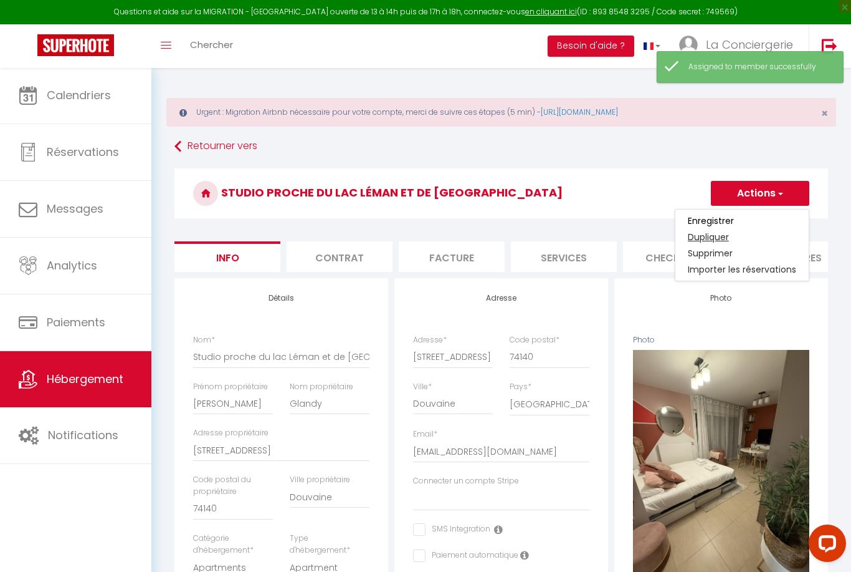
select select
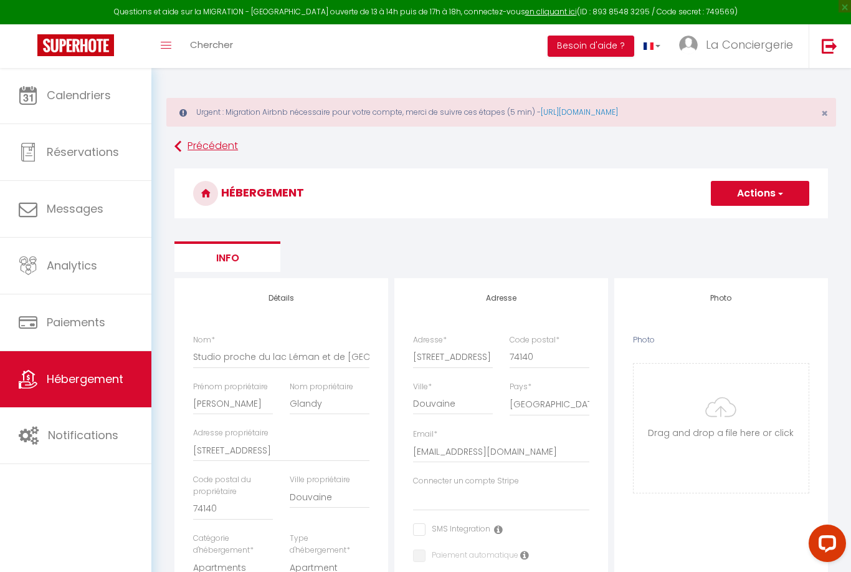
click at [192, 143] on link "Précédent" at bounding box center [502, 146] width 654 height 22
select select "0"
select select "1"
select select "10815"
checkbox input "false"
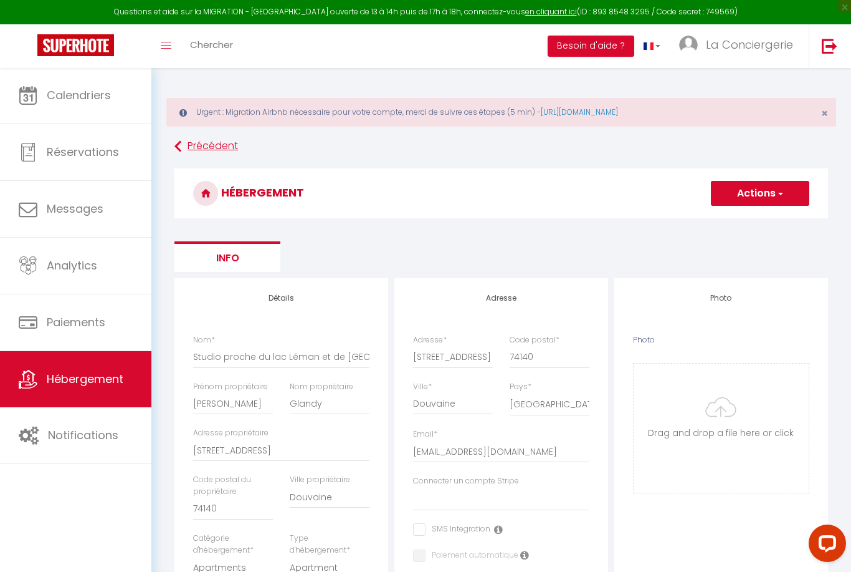
checkbox input "false"
select select "28"
select select "45777"
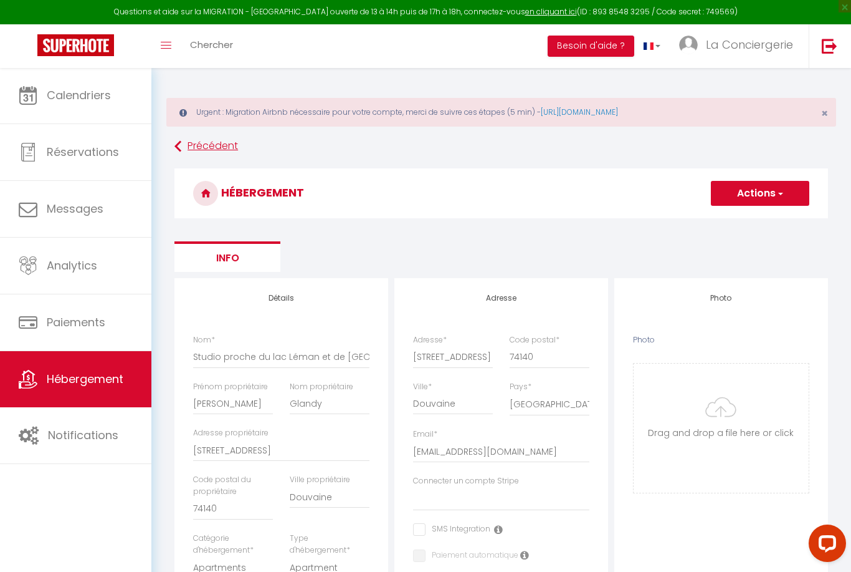
select select "45777"
type input "0"
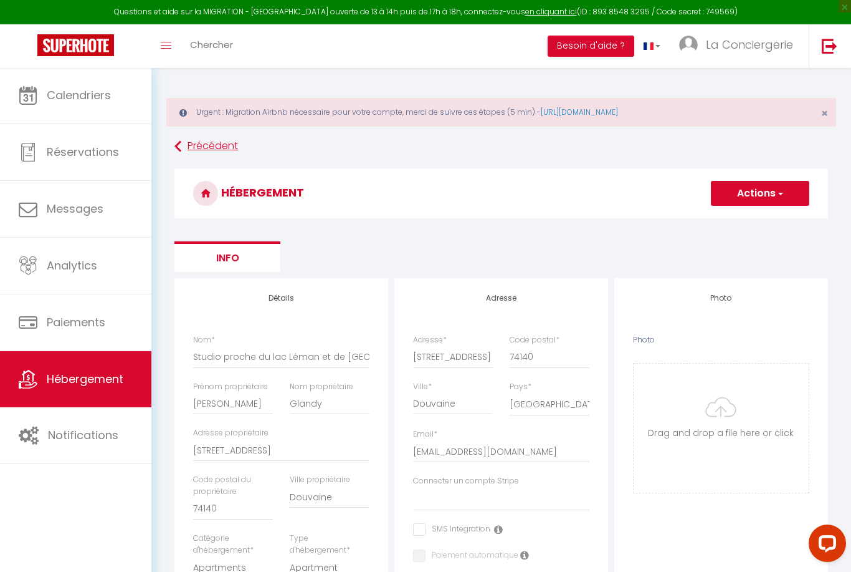
type input "0"
checkbox input "false"
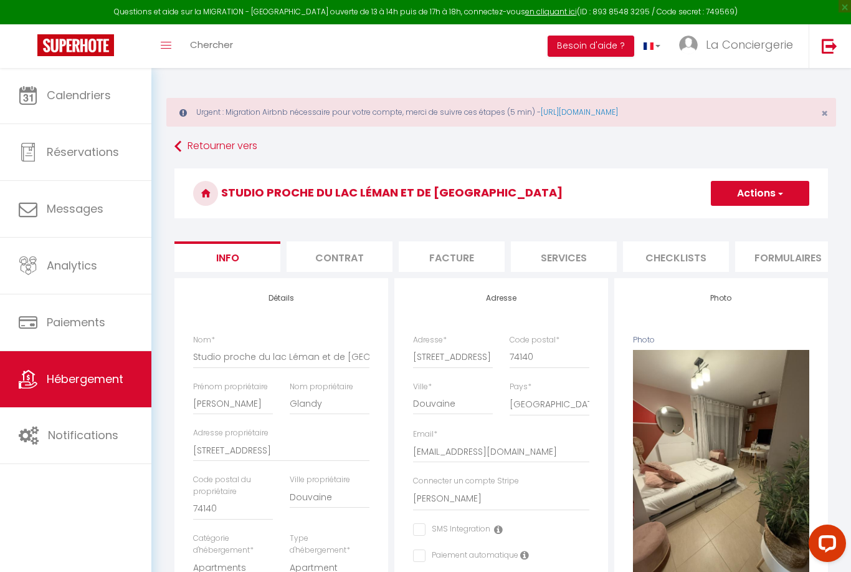
checkbox input "false"
click at [749, 193] on button "Actions" at bounding box center [760, 193] width 98 height 25
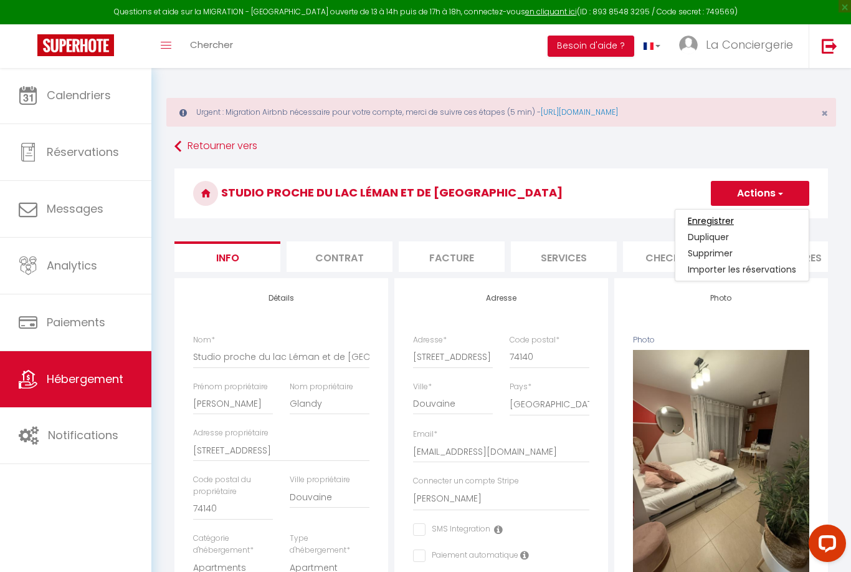
click at [715, 226] on input "Enregistrer" at bounding box center [711, 220] width 46 height 12
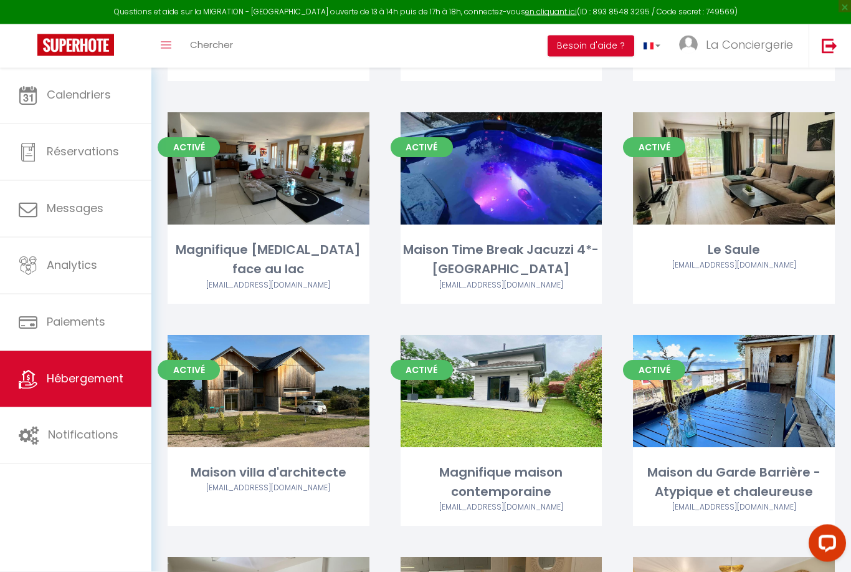
scroll to position [1617, 0]
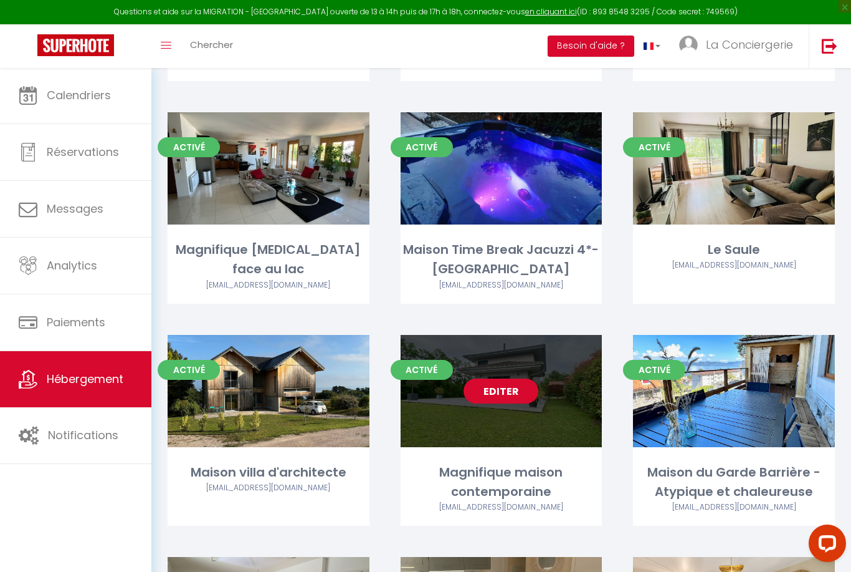
click at [484, 378] on link "Editer" at bounding box center [501, 390] width 75 height 25
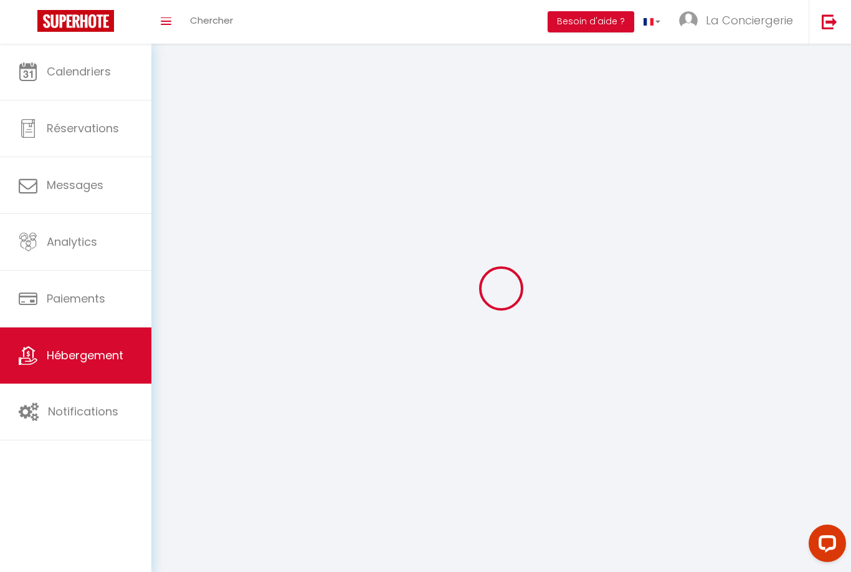
select select "1"
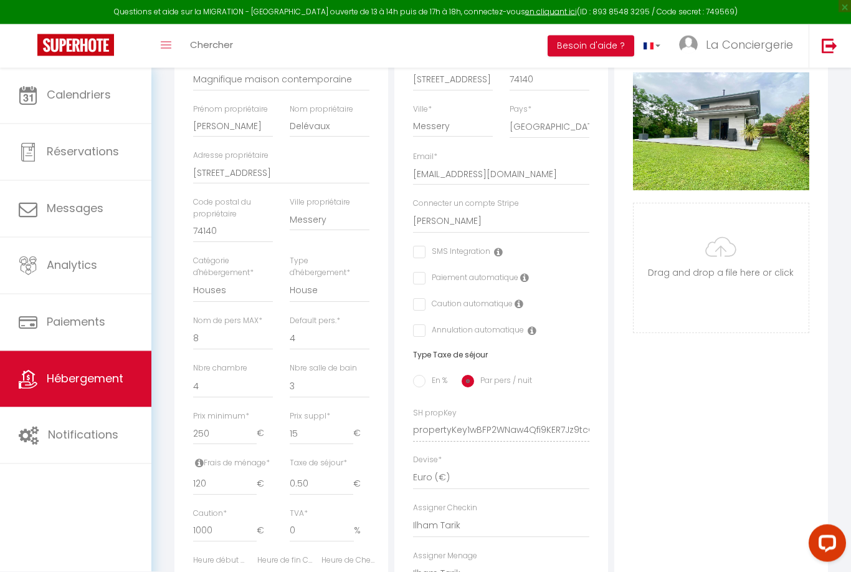
scroll to position [287, 0]
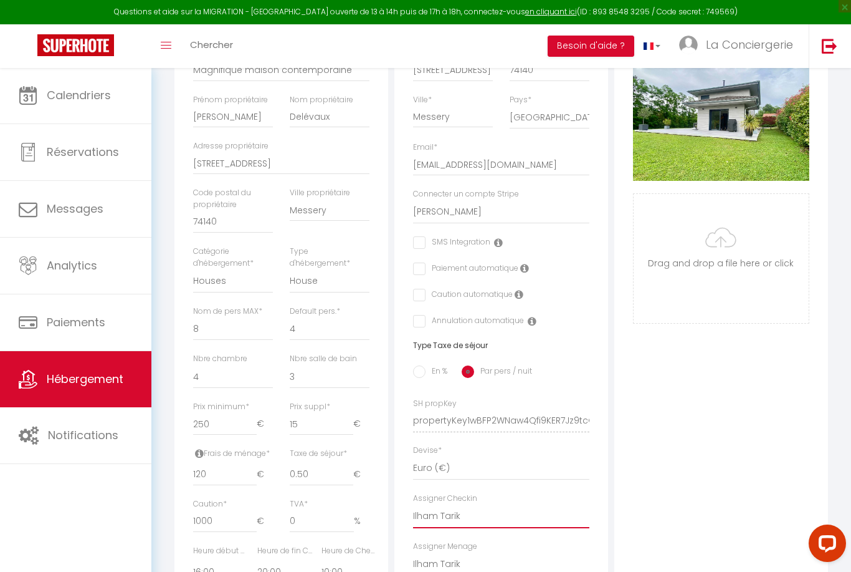
click at [439, 511] on select "- [PERSON_NAME] [PERSON_NAME] [PERSON_NAME] [PERSON_NAME] Yurder Okutan [PERSON…" at bounding box center [501, 516] width 176 height 24
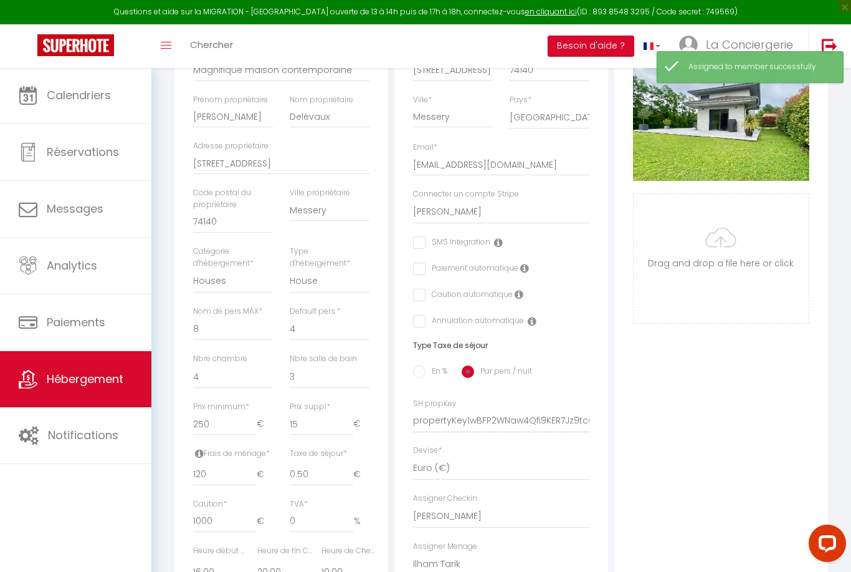
click at [459, 559] on select "- [PERSON_NAME] [PERSON_NAME] [PERSON_NAME] [PERSON_NAME] Yurder Okutan [PERSON…" at bounding box center [501, 564] width 176 height 24
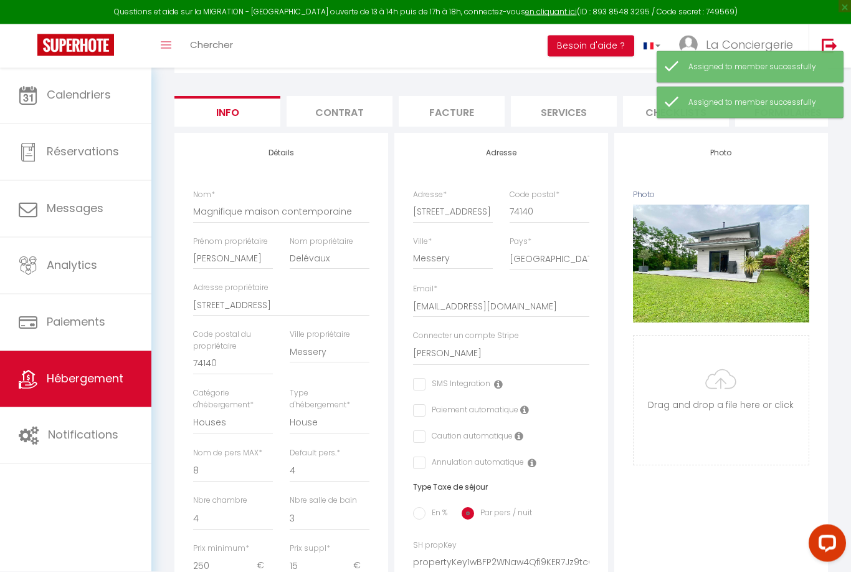
scroll to position [0, 0]
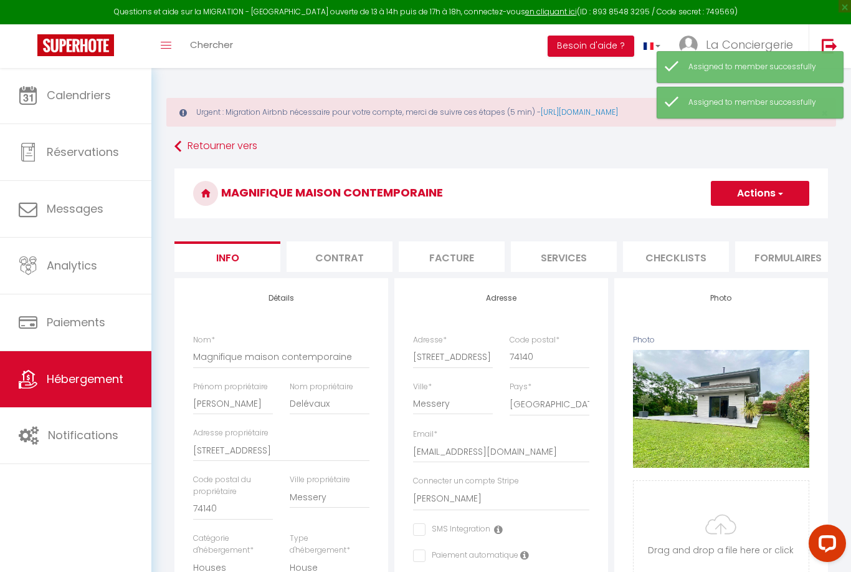
click at [770, 199] on button "Actions" at bounding box center [760, 193] width 98 height 25
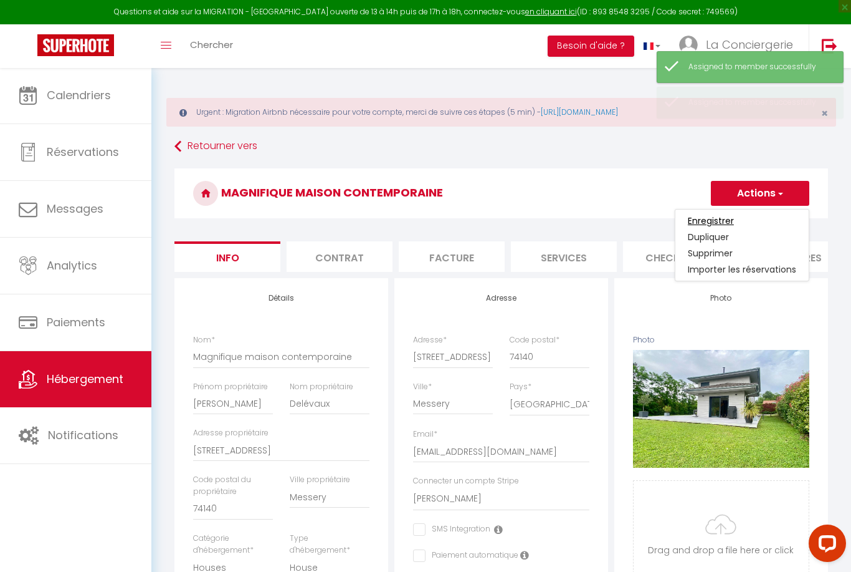
click at [713, 225] on input "Enregistrer" at bounding box center [711, 220] width 46 height 12
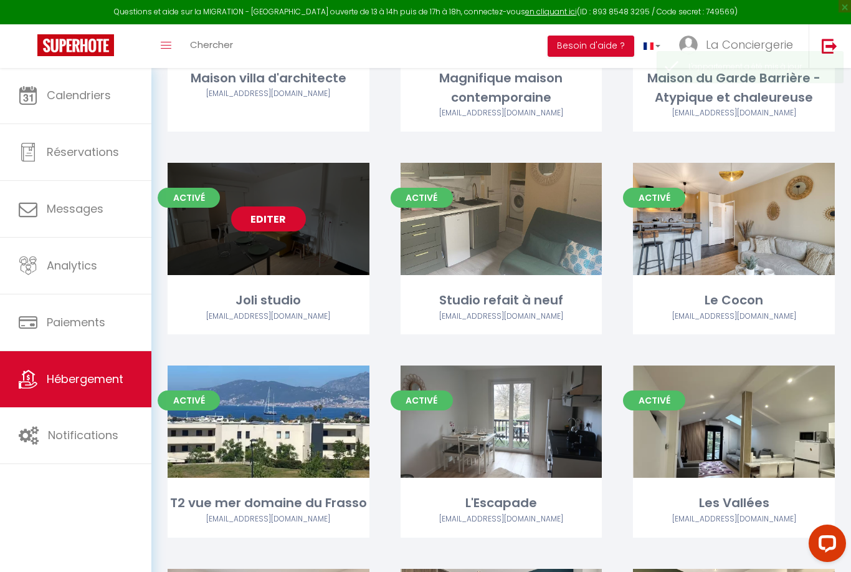
click at [272, 206] on link "Editer" at bounding box center [268, 218] width 75 height 25
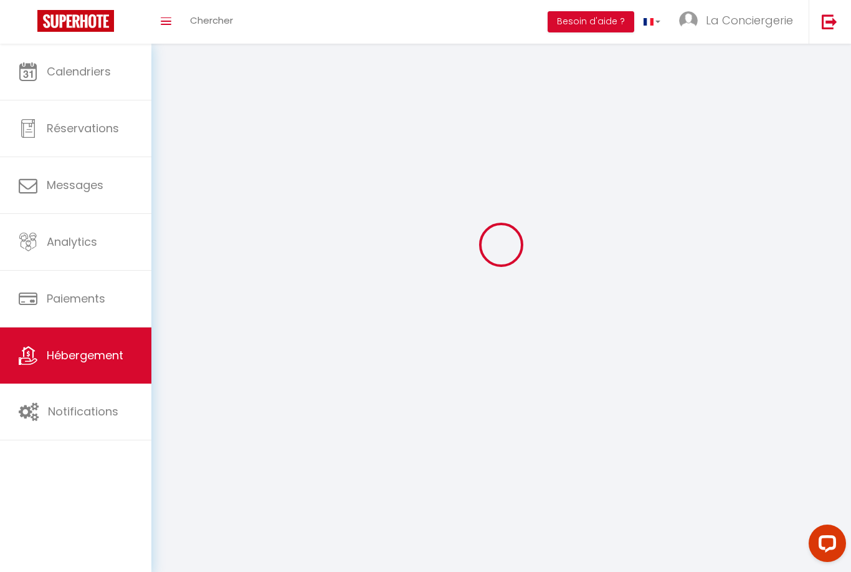
scroll to position [40, 0]
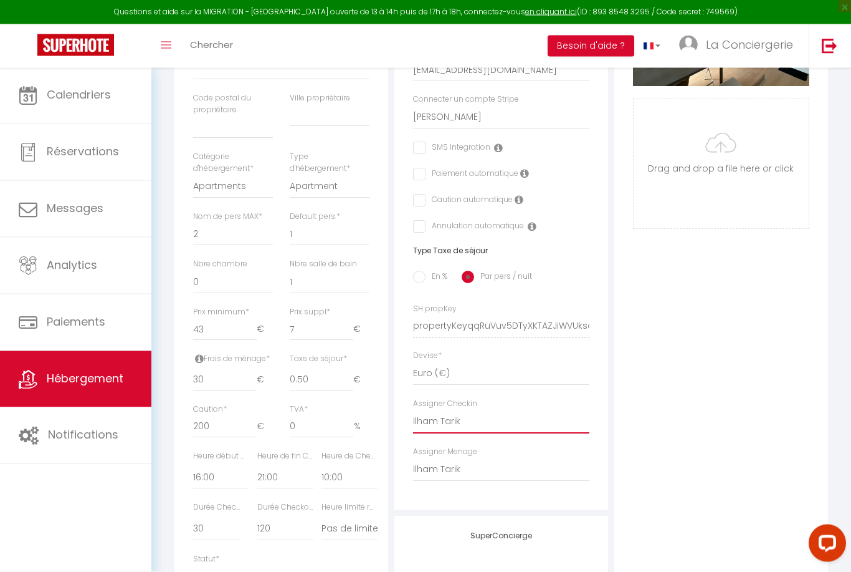
click at [499, 419] on select "- [PERSON_NAME] [PERSON_NAME] [PERSON_NAME] [PERSON_NAME] Yurder Okutan [PERSON…" at bounding box center [501, 422] width 176 height 24
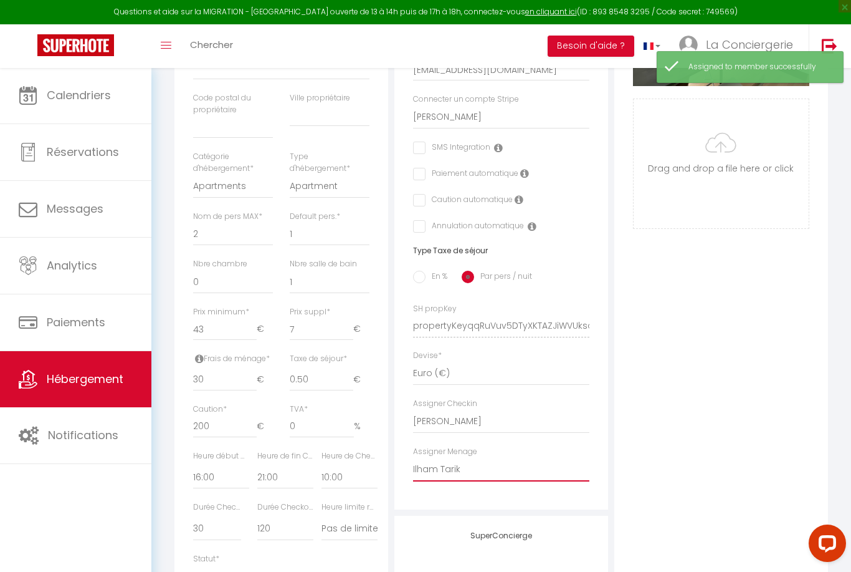
click at [475, 468] on select "- [PERSON_NAME] [PERSON_NAME] [PERSON_NAME] [PERSON_NAME] Yurder Okutan [PERSON…" at bounding box center [501, 469] width 176 height 24
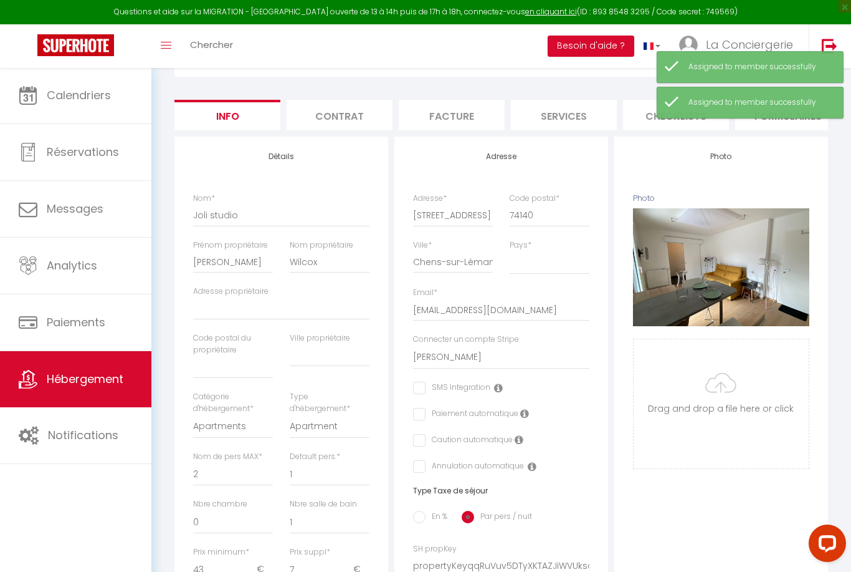
scroll to position [0, 0]
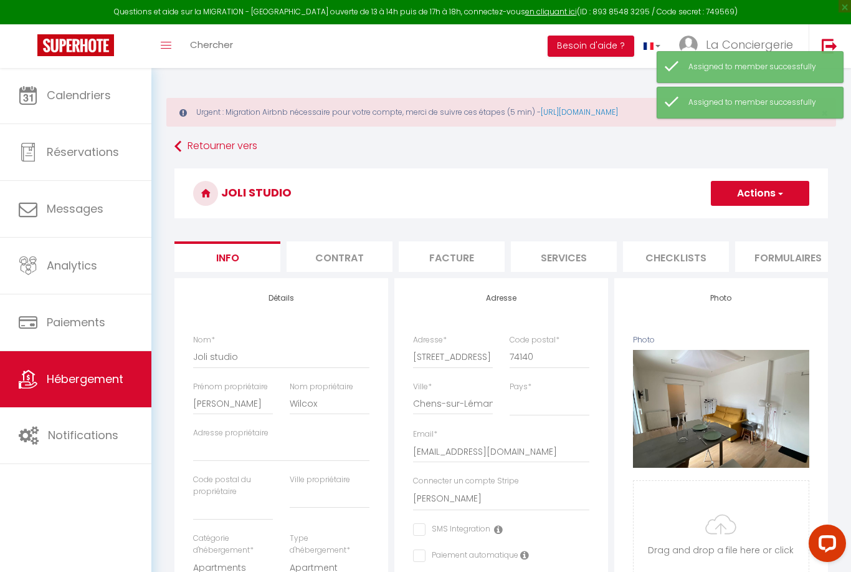
click at [773, 190] on button "Actions" at bounding box center [760, 193] width 98 height 25
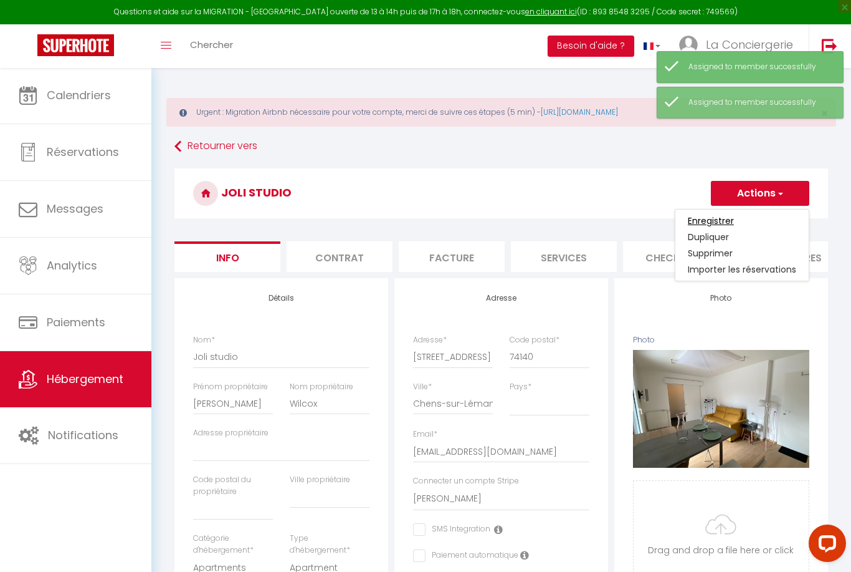
click at [704, 224] on input "Enregistrer" at bounding box center [711, 220] width 46 height 12
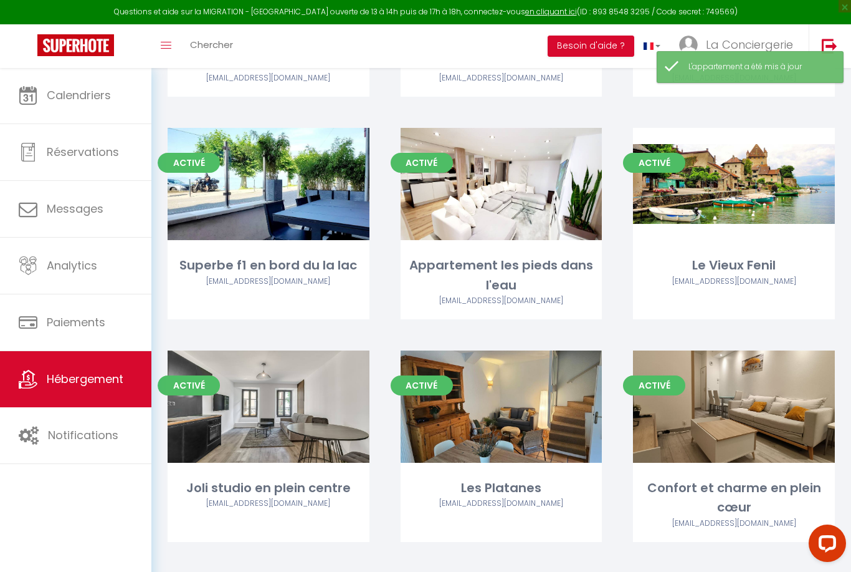
scroll to position [3523, 0]
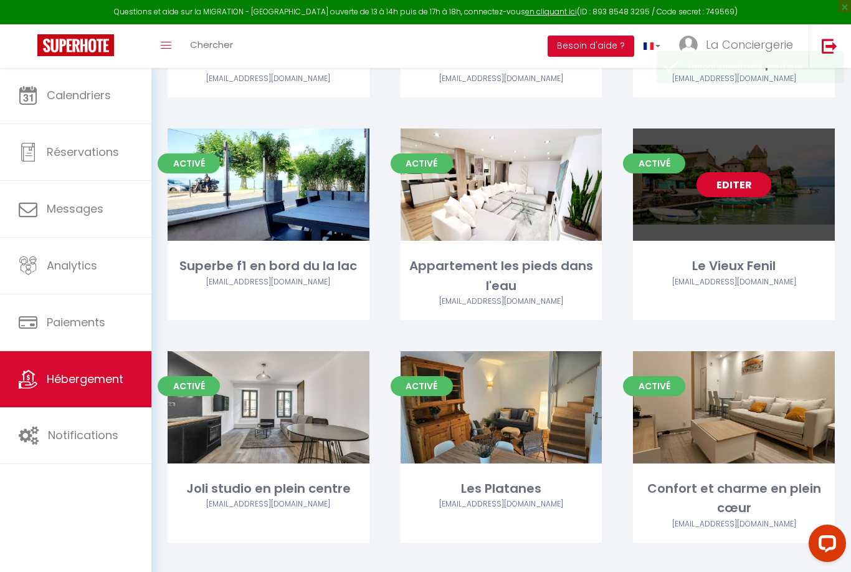
click at [736, 172] on link "Editer" at bounding box center [734, 184] width 75 height 25
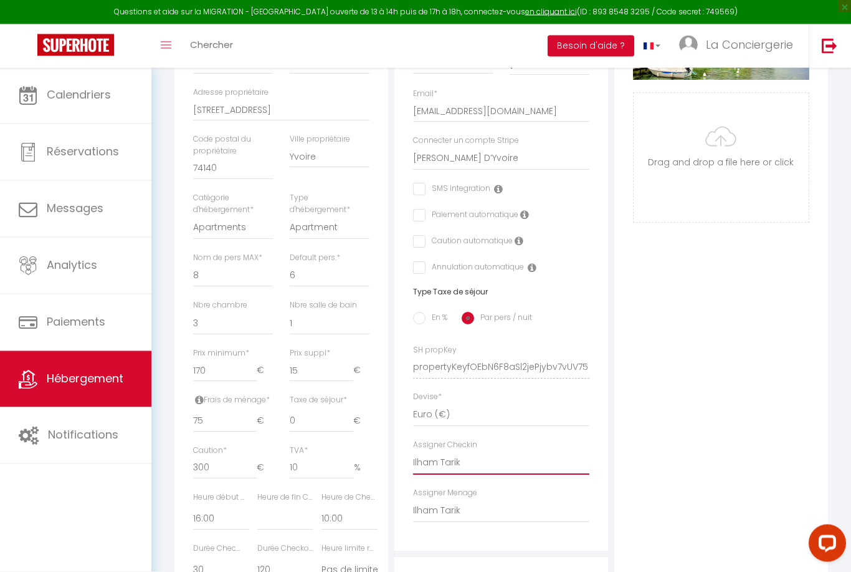
click at [470, 464] on select "- [PERSON_NAME] [PERSON_NAME] [PERSON_NAME] [PERSON_NAME] Yurder Okutan [PERSON…" at bounding box center [501, 463] width 176 height 24
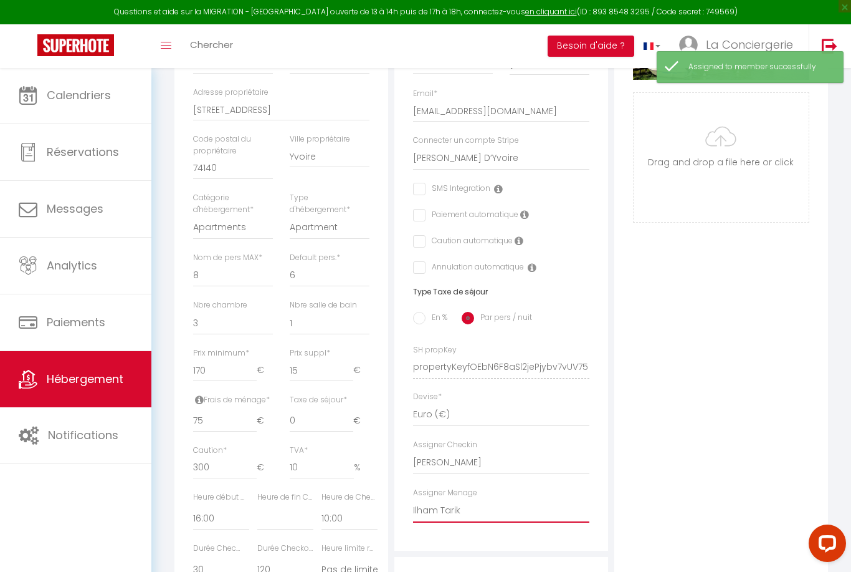
click at [470, 515] on select "- [PERSON_NAME] [PERSON_NAME] [PERSON_NAME] [PERSON_NAME] Yurder Okutan [PERSON…" at bounding box center [501, 511] width 176 height 24
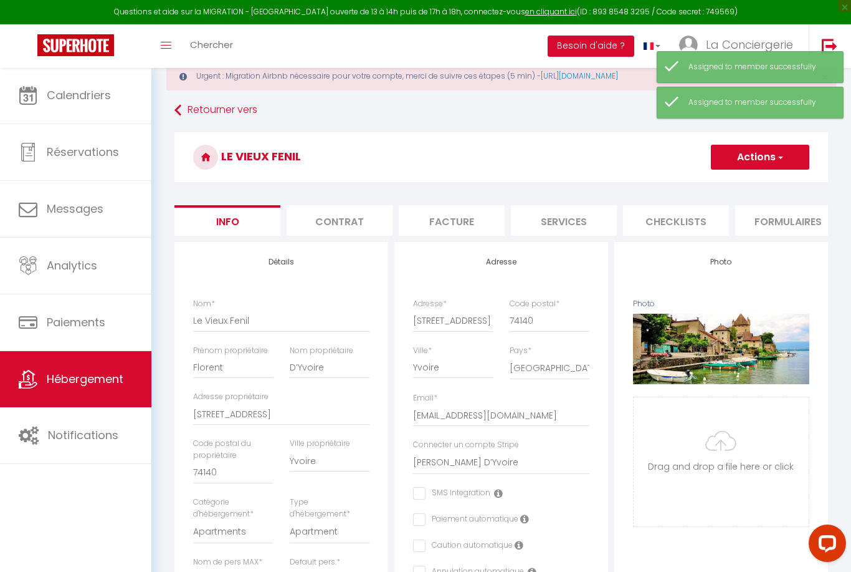
scroll to position [0, 0]
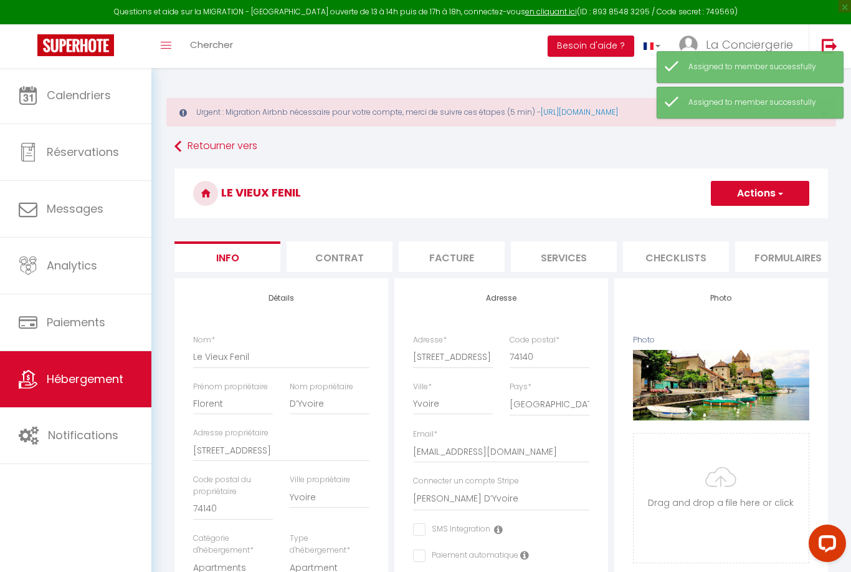
click at [774, 198] on button "Actions" at bounding box center [760, 193] width 98 height 25
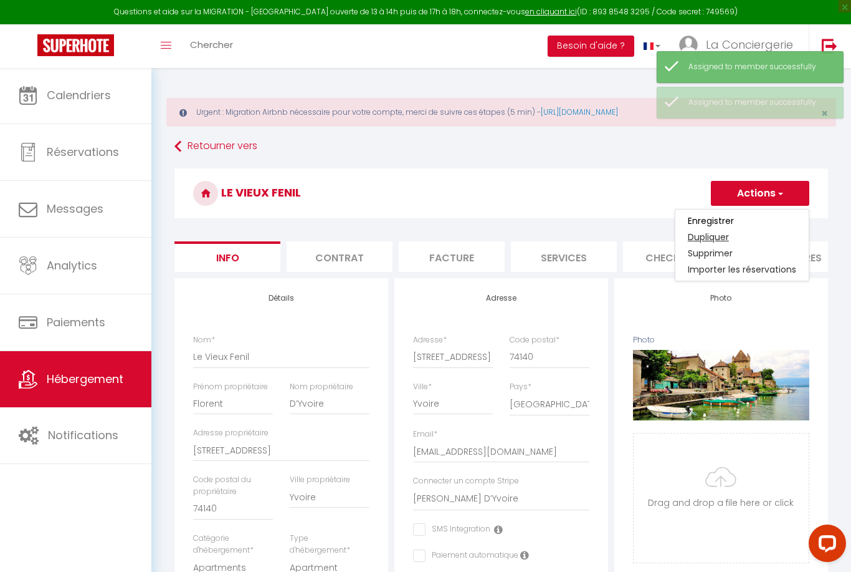
click at [714, 229] on link "Dupliquer" at bounding box center [742, 237] width 133 height 16
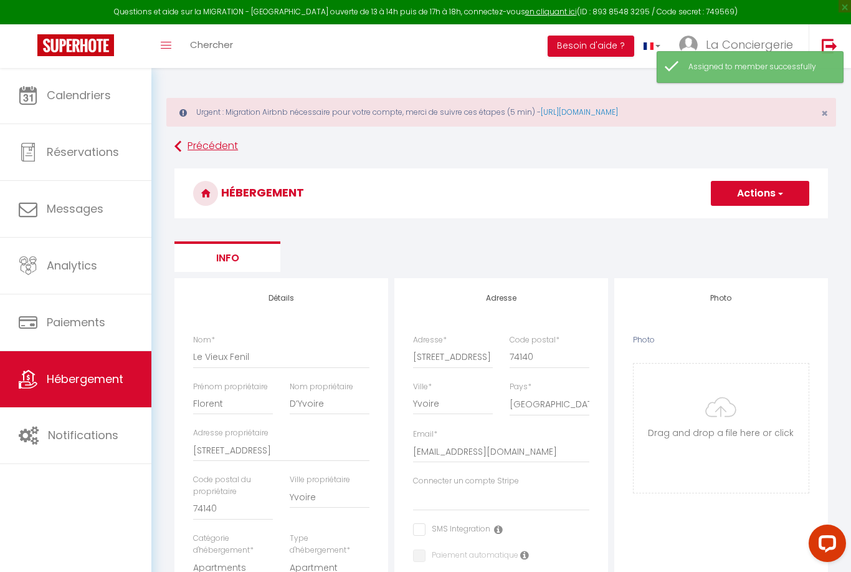
click at [196, 146] on link "Précédent" at bounding box center [502, 146] width 654 height 22
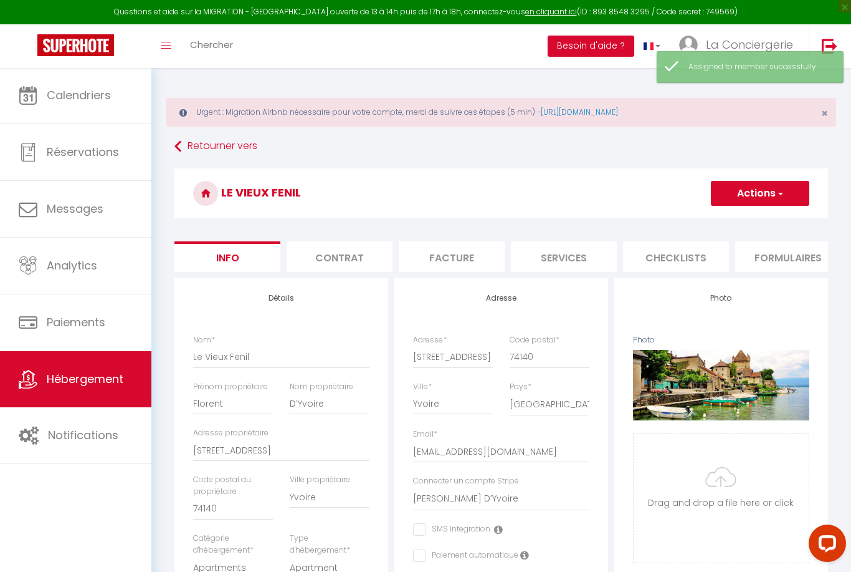
click at [771, 196] on button "Actions" at bounding box center [760, 193] width 98 height 25
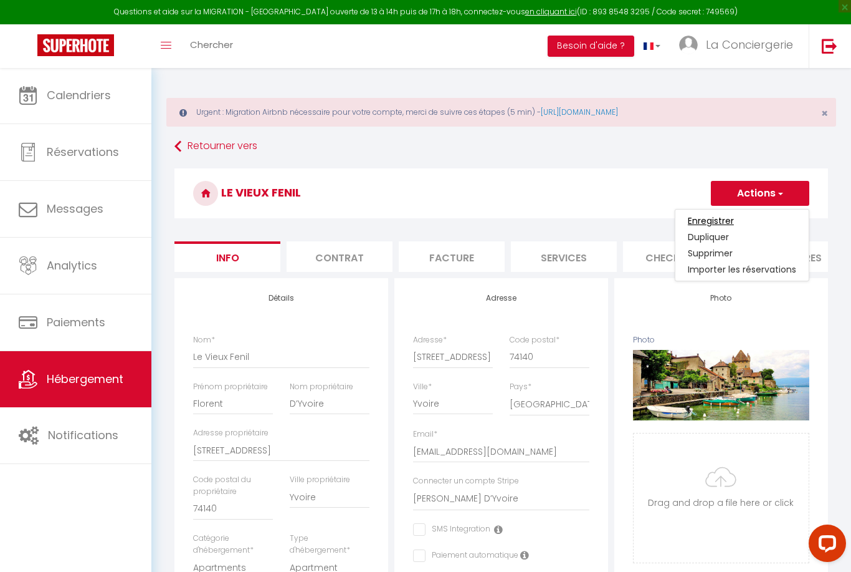
click at [709, 221] on input "Enregistrer" at bounding box center [711, 220] width 46 height 12
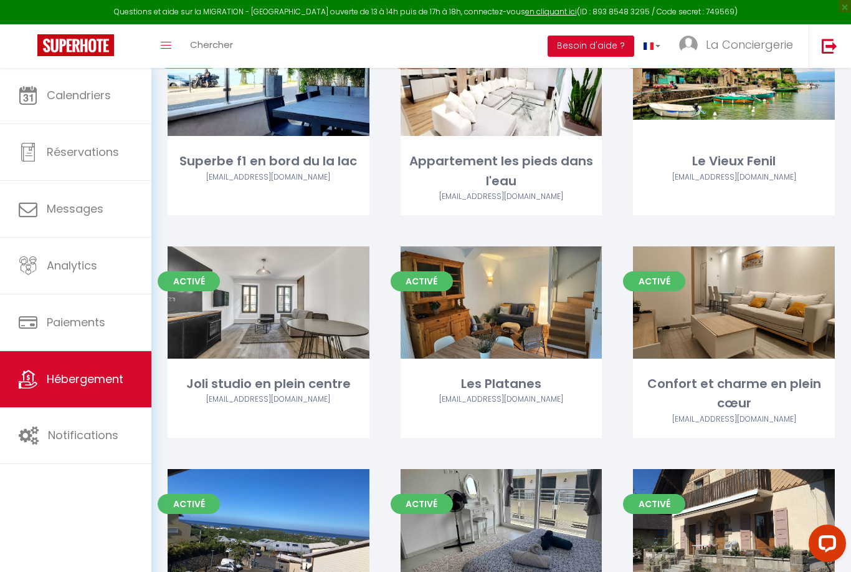
scroll to position [3620, 0]
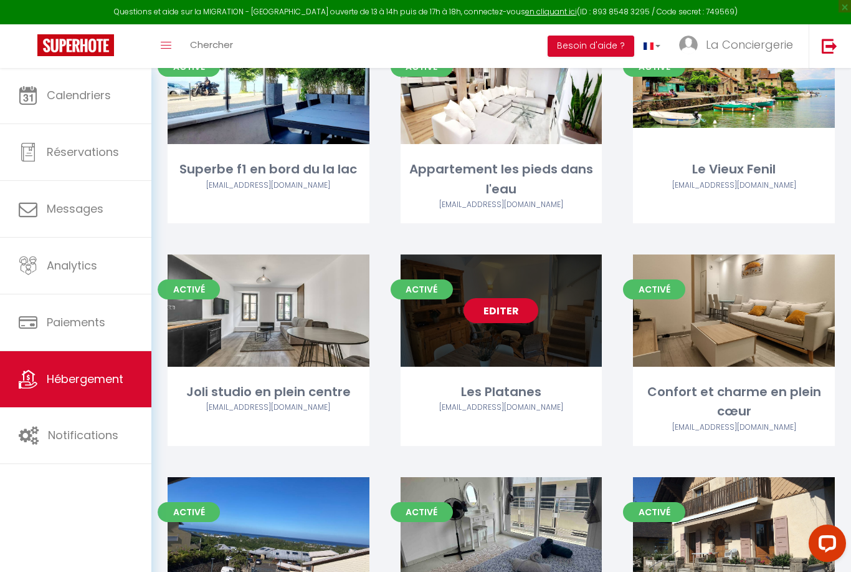
click at [514, 298] on link "Editer" at bounding box center [501, 310] width 75 height 25
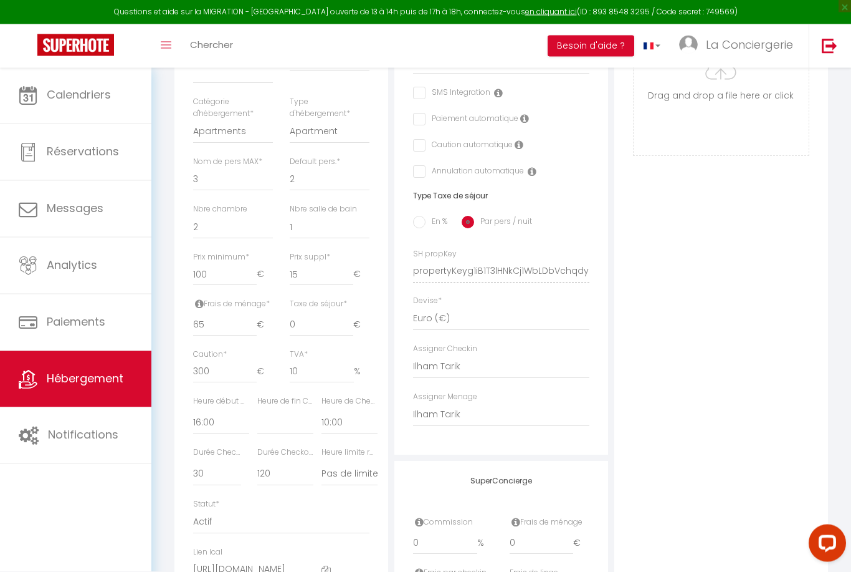
scroll to position [492, 0]
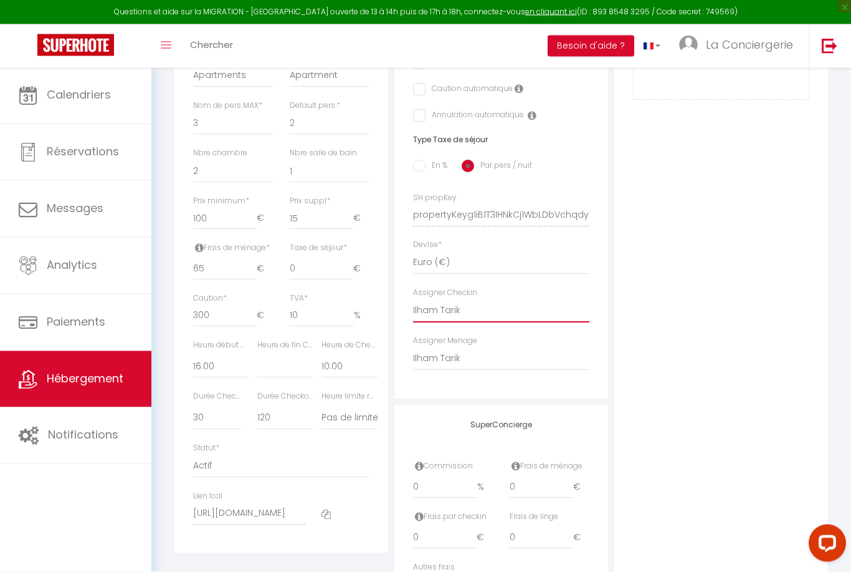
click at [525, 305] on select "- [PERSON_NAME] [PERSON_NAME] [PERSON_NAME] [PERSON_NAME] Yurder Okutan [PERSON…" at bounding box center [501, 311] width 176 height 24
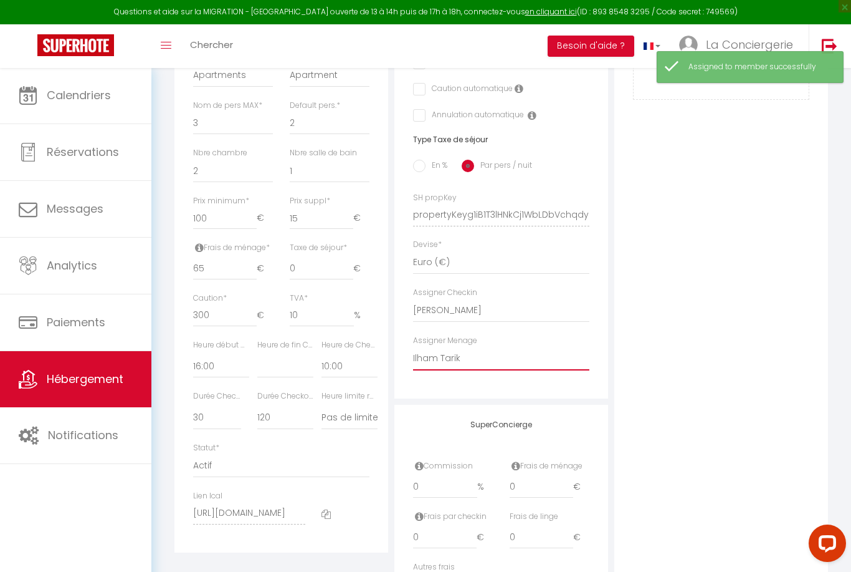
click at [454, 365] on select "- [PERSON_NAME] [PERSON_NAME] [PERSON_NAME] [PERSON_NAME] Yurder Okutan [PERSON…" at bounding box center [501, 359] width 176 height 24
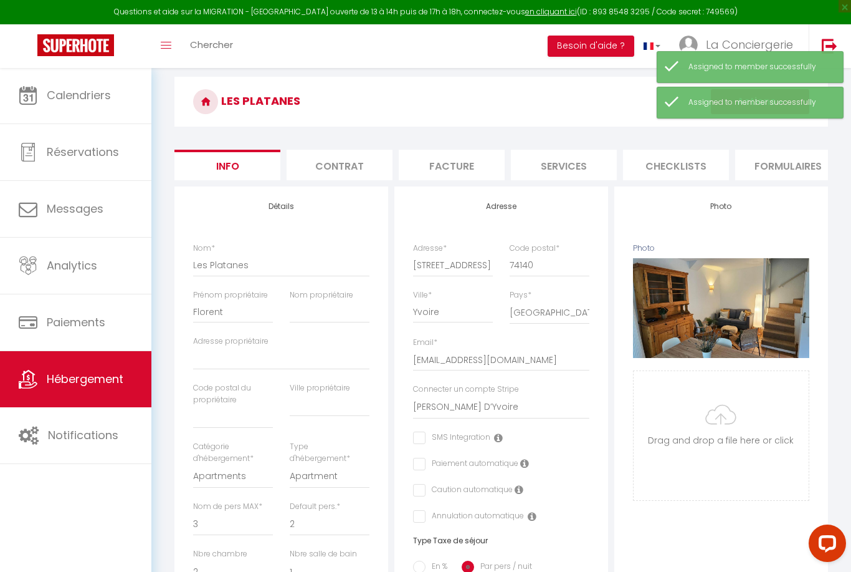
scroll to position [0, 0]
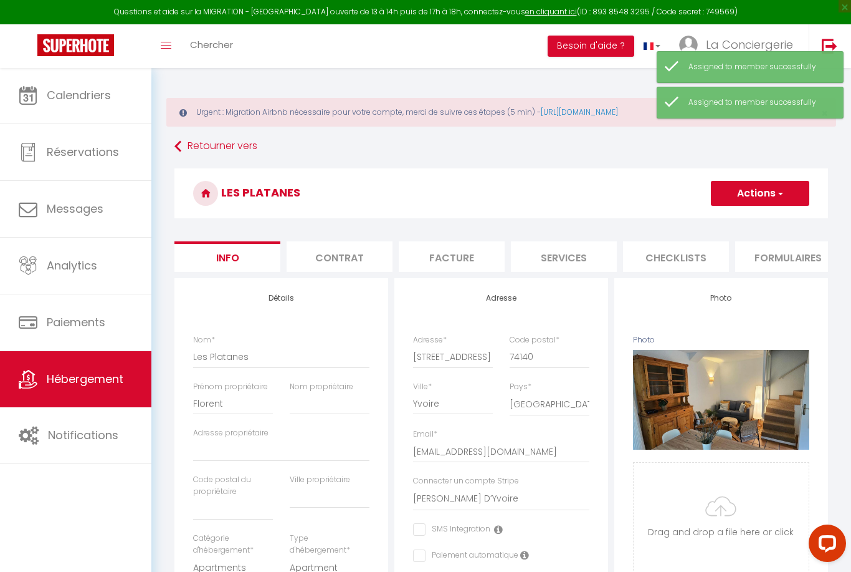
click at [768, 196] on button "Actions" at bounding box center [760, 193] width 98 height 25
click at [715, 224] on input "Enregistrer" at bounding box center [711, 220] width 46 height 12
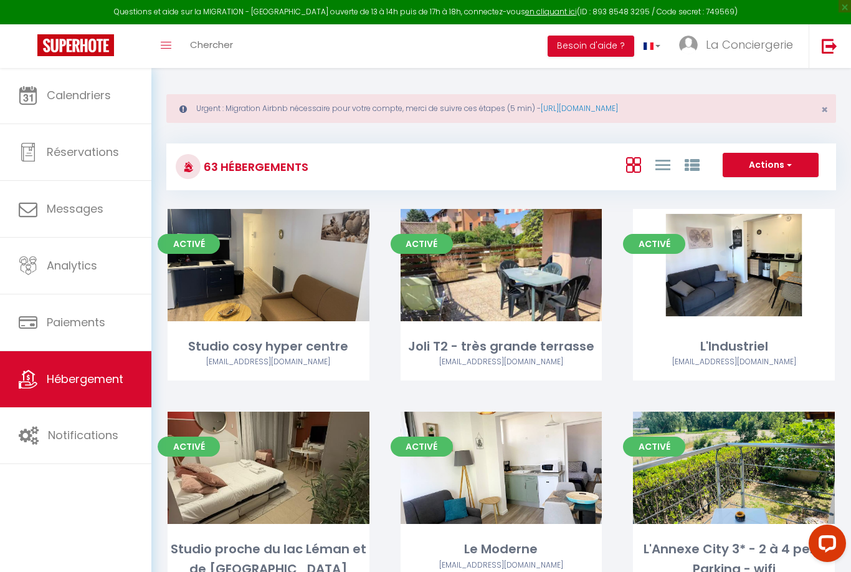
scroll to position [5, 0]
